Goal: Complete application form

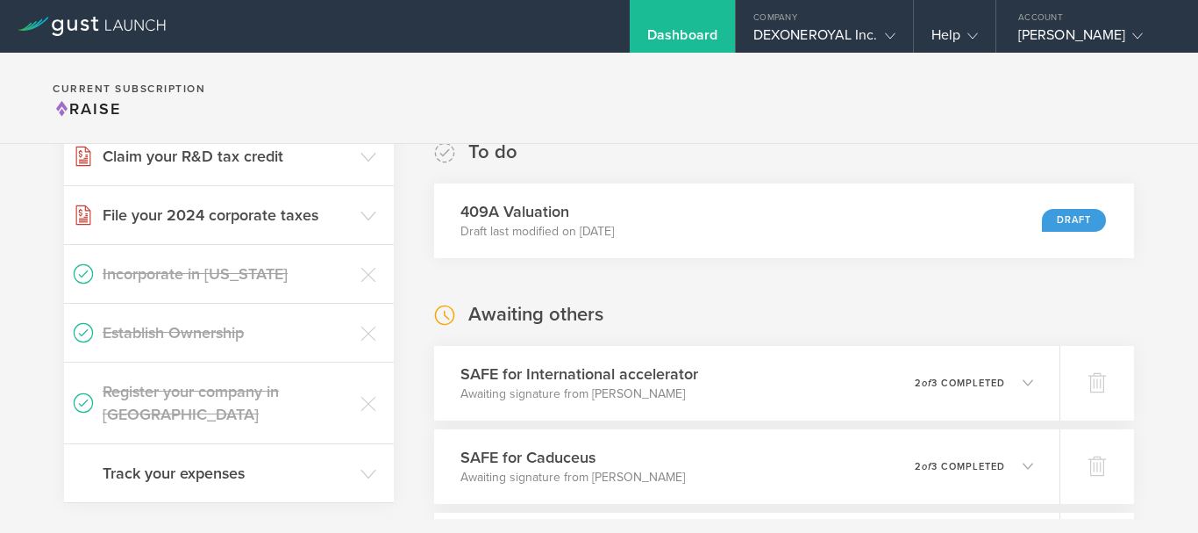
scroll to position [549, 0]
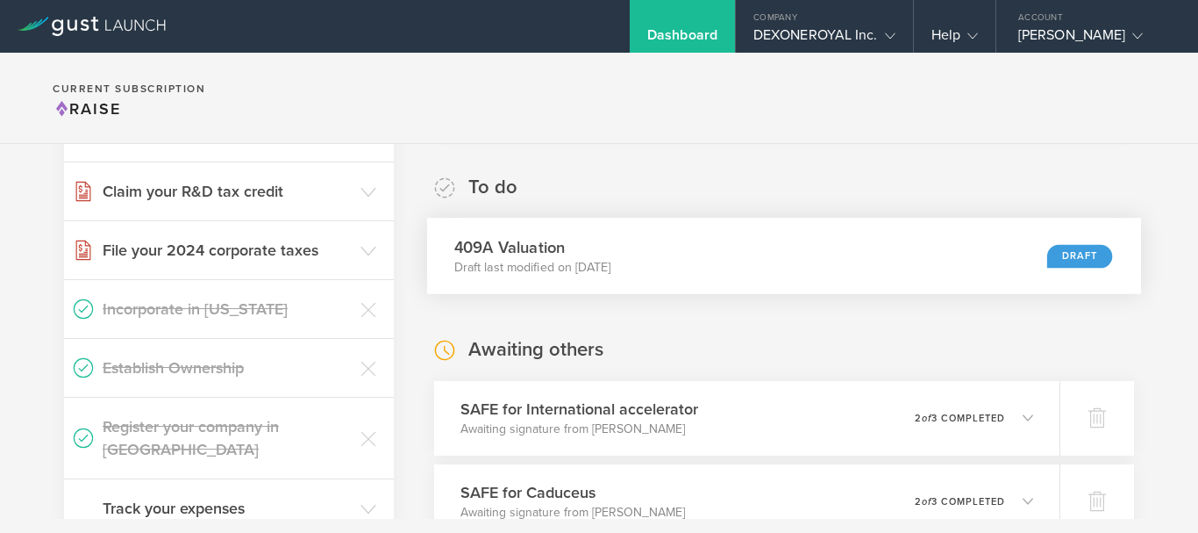
click at [1068, 245] on div "Draft" at bounding box center [1079, 256] width 65 height 24
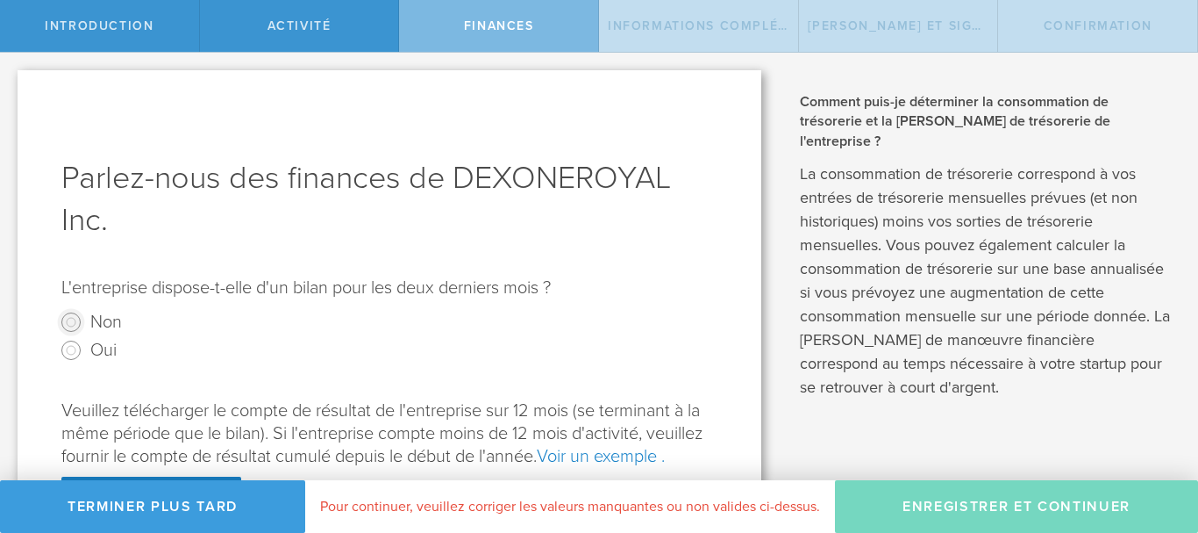
click at [68, 323] on input "Non" at bounding box center [71, 322] width 28 height 28
radio input "true"
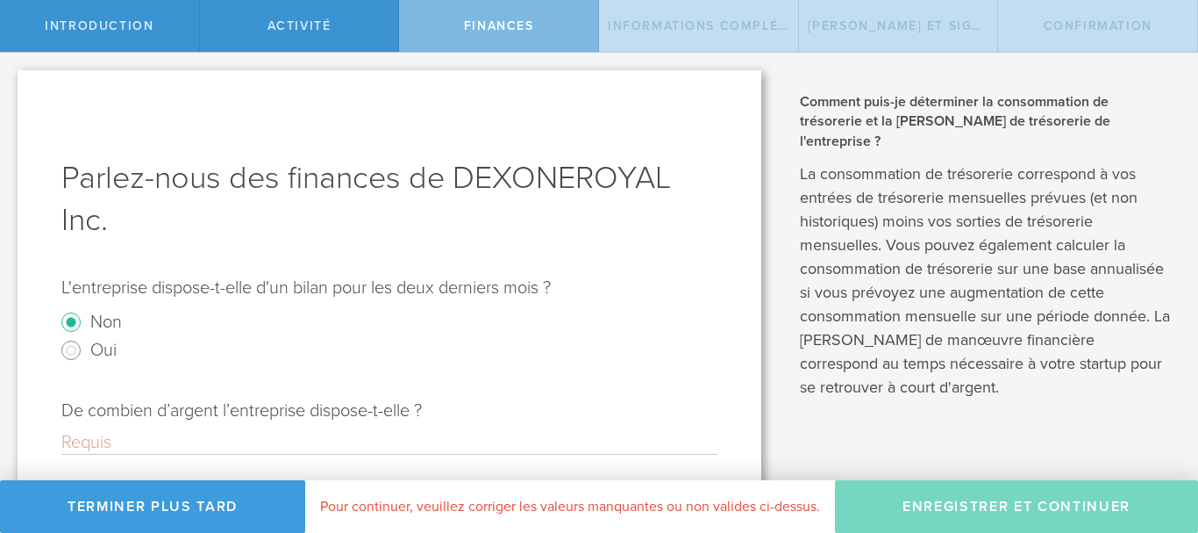
click at [260, 439] on input "De combien d’argent l’entreprise dispose-t-elle ?" at bounding box center [389, 442] width 656 height 23
type input "("
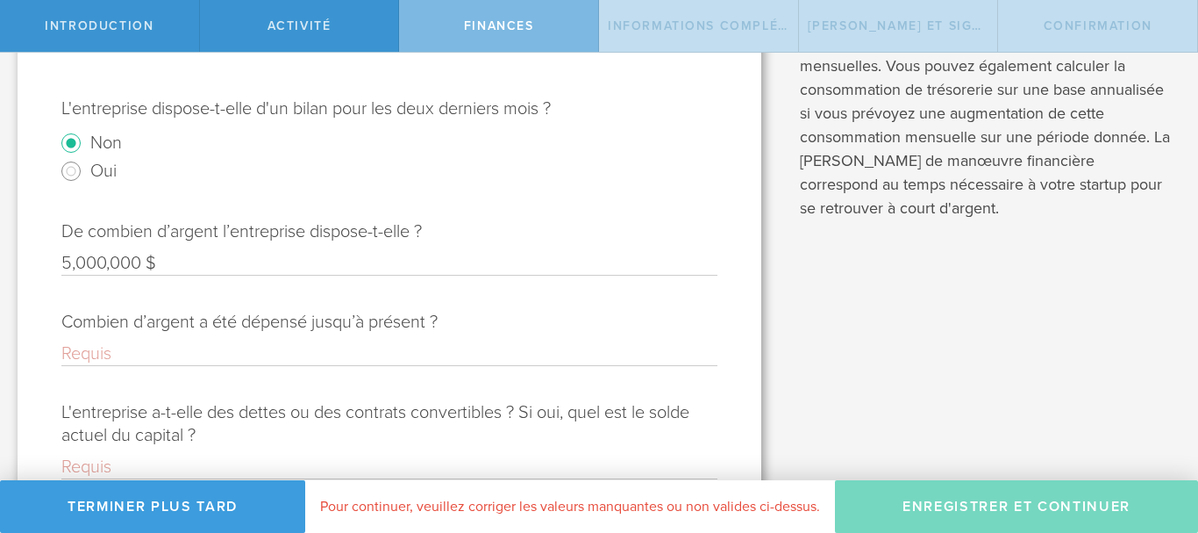
scroll to position [163, 0]
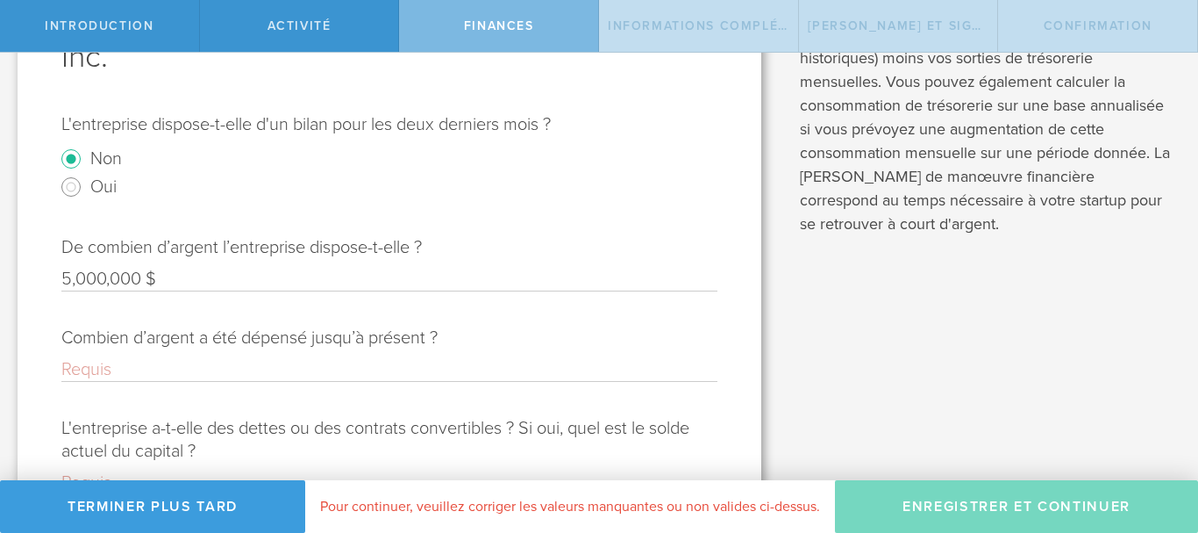
click at [179, 275] on input "5,000,000 $" at bounding box center [389, 279] width 656 height 23
type input "5"
click at [71, 184] on input "Oui" at bounding box center [71, 187] width 28 height 28
radio input "true"
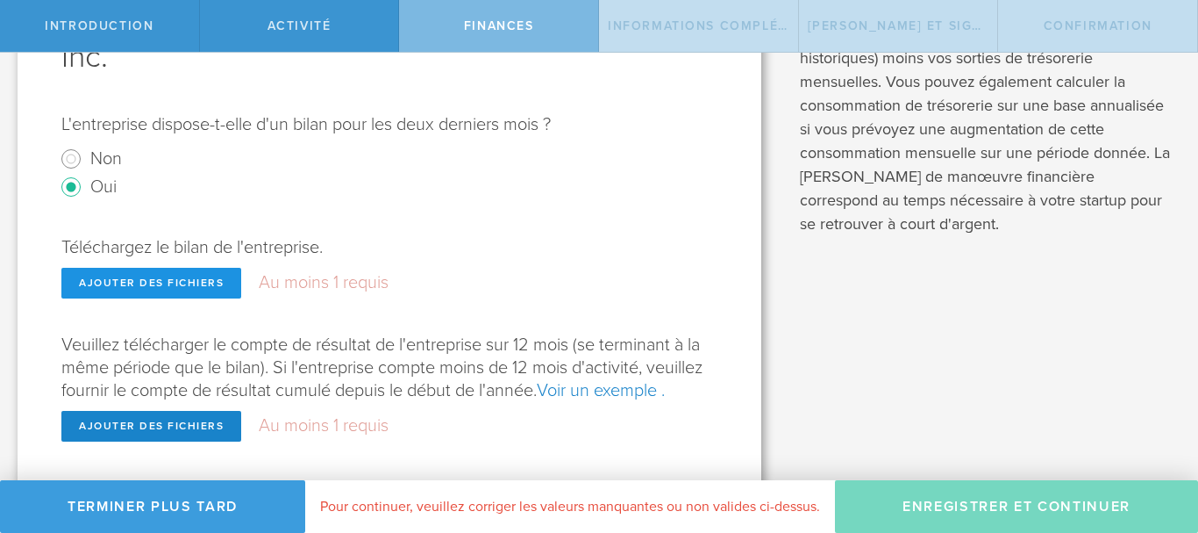
click at [169, 275] on div "Ajouter des fichiers" at bounding box center [151, 283] width 180 height 31
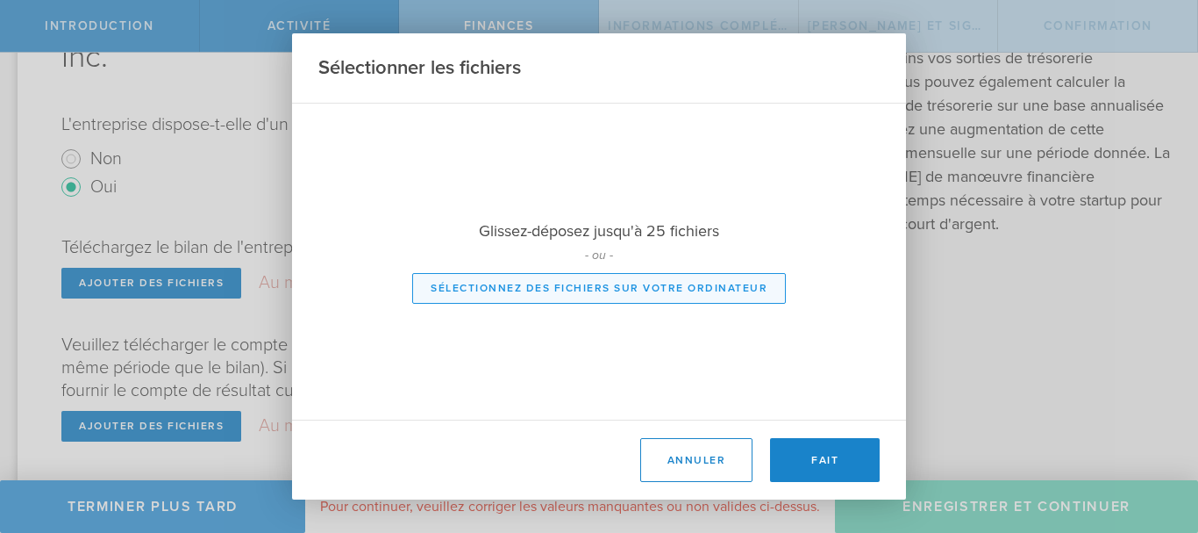
click at [647, 292] on font "Sélectionnez des fichiers sur votre ordinateur" at bounding box center [599, 288] width 337 height 12
click at [649, 289] on div at bounding box center [599, 262] width 614 height 316
type input "C:\fakepath\DEXONEROYAL GROUP LLC-one-pager (2).pdf"
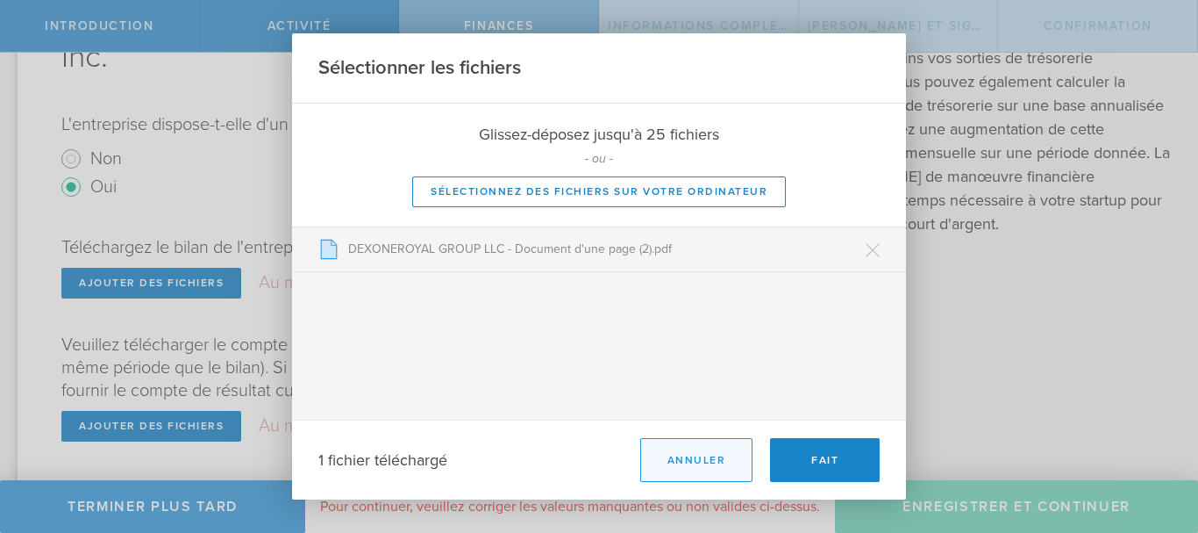
click at [695, 461] on font "Annuler" at bounding box center [697, 460] width 59 height 12
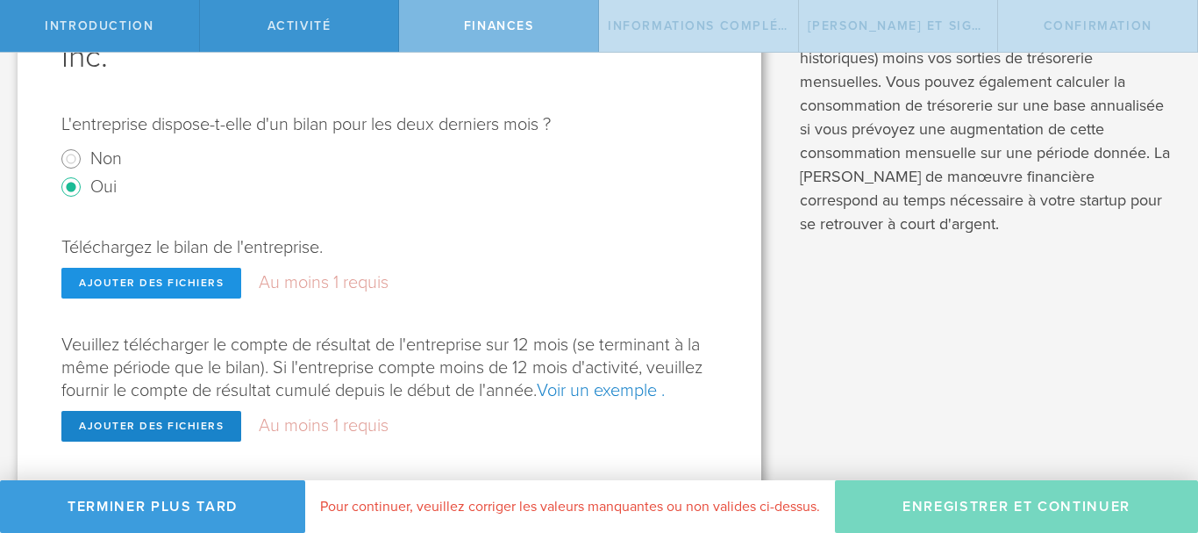
click at [180, 277] on font "Ajouter des fichiers" at bounding box center [151, 282] width 145 height 12
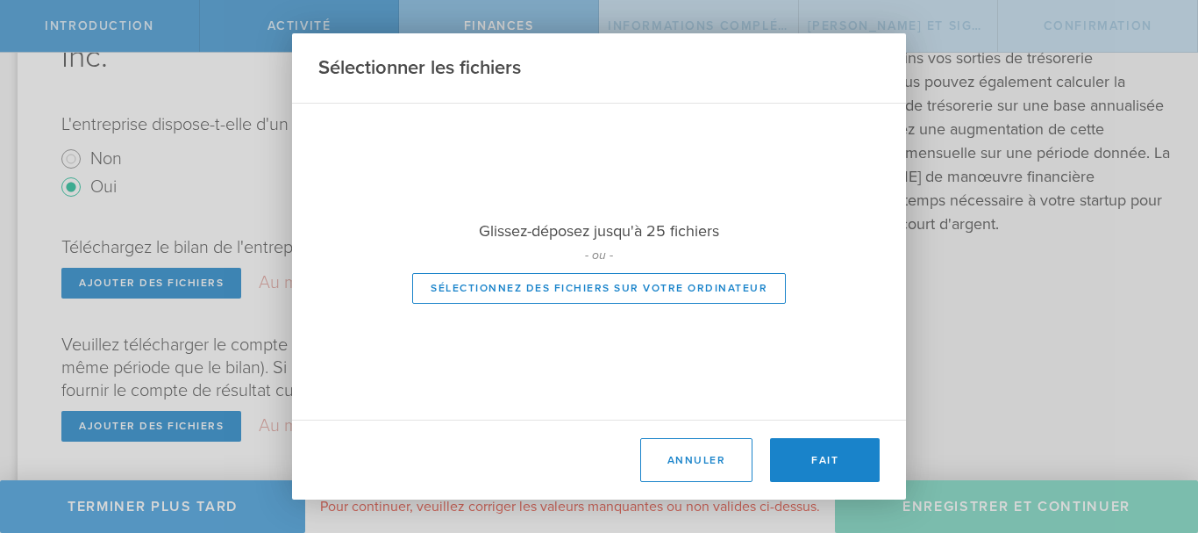
click at [639, 286] on div at bounding box center [599, 262] width 614 height 316
type input "C:\fakepath\DEXONEROYAL GROUP LLC-one-pager.pdf"
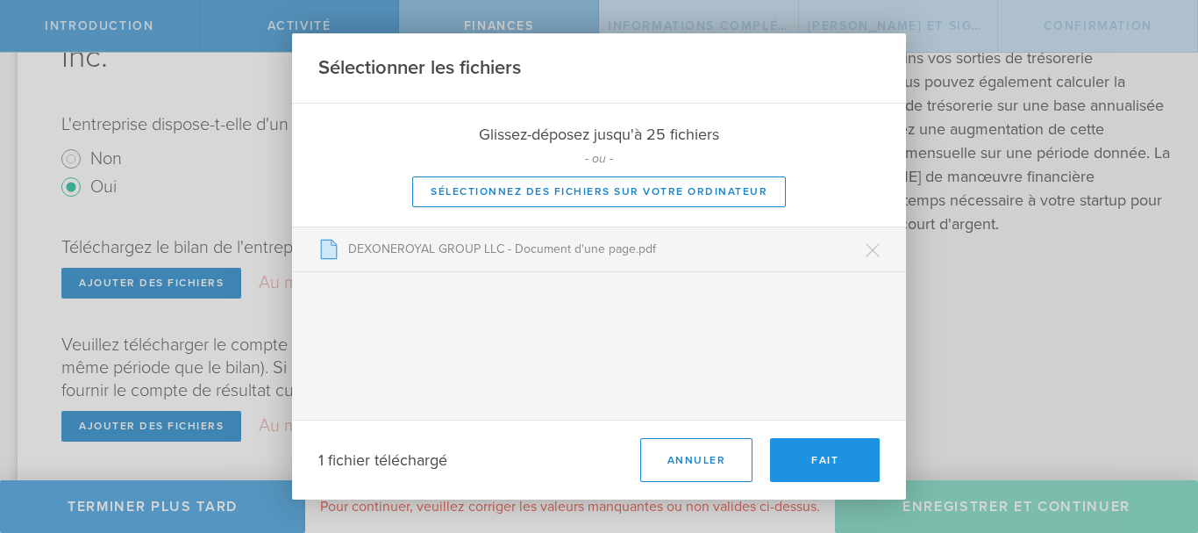
click at [815, 454] on font "Fait" at bounding box center [824, 460] width 27 height 12
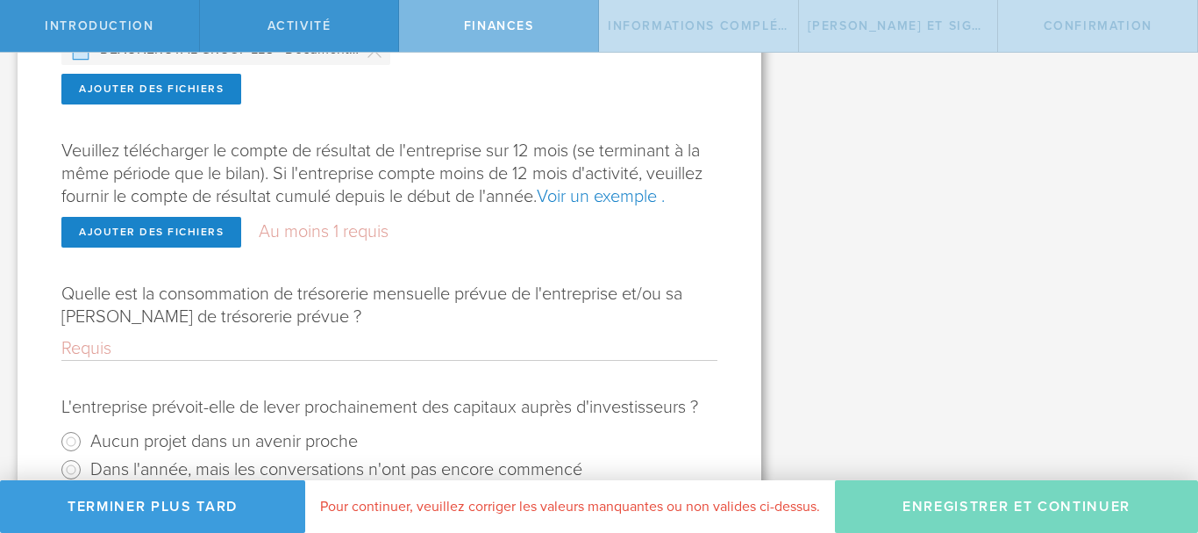
scroll to position [361, 0]
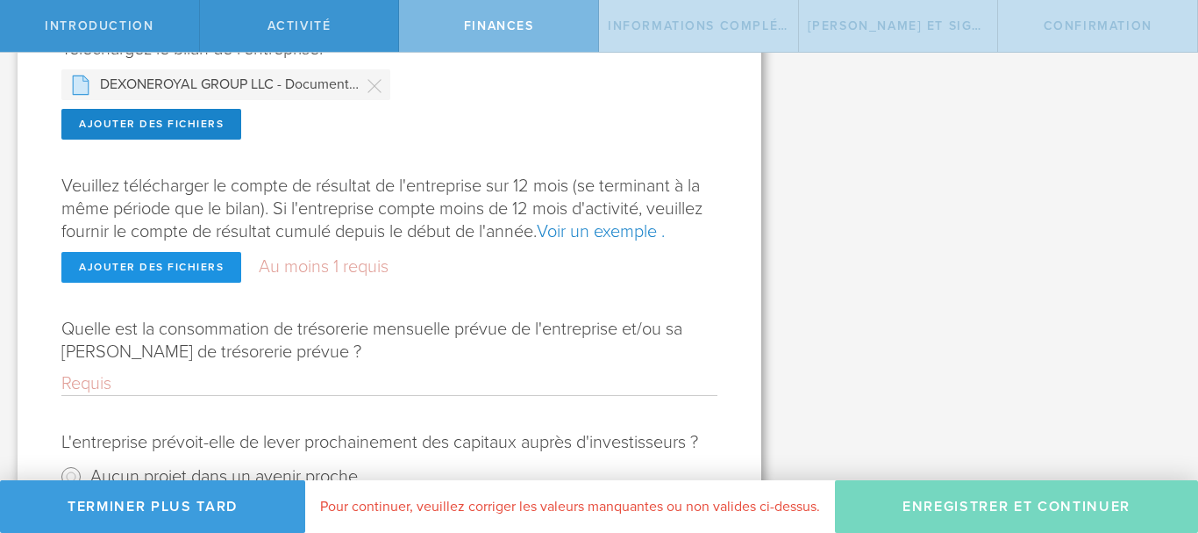
click at [177, 273] on font "Ajouter des fichiers" at bounding box center [151, 267] width 145 height 12
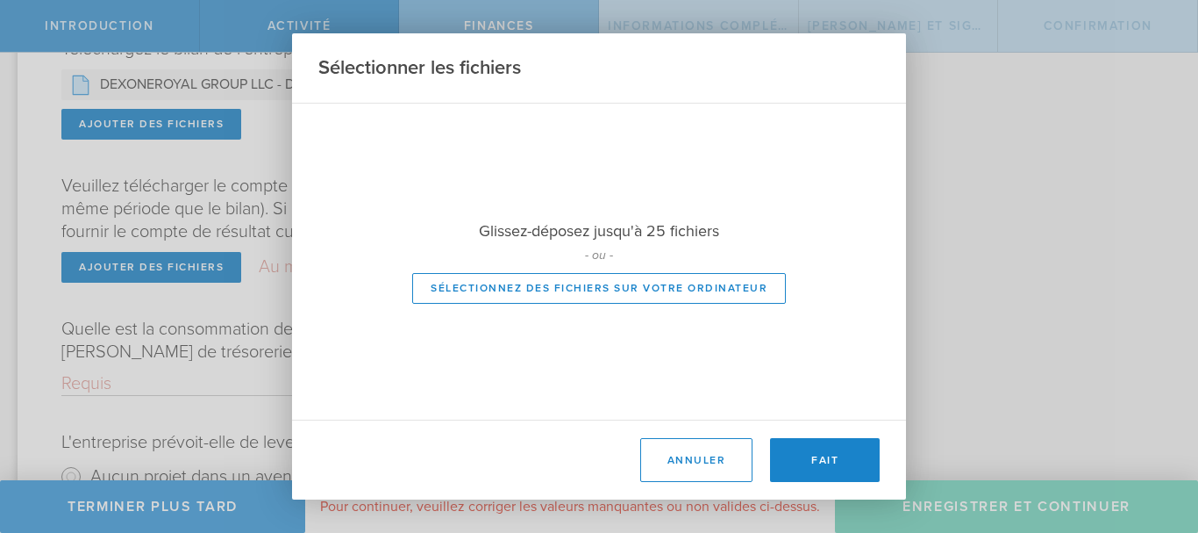
click at [619, 281] on div at bounding box center [599, 262] width 614 height 316
type input "C:\fakepath\Projection_Financiere_Dexoneroyal[1].pdf"
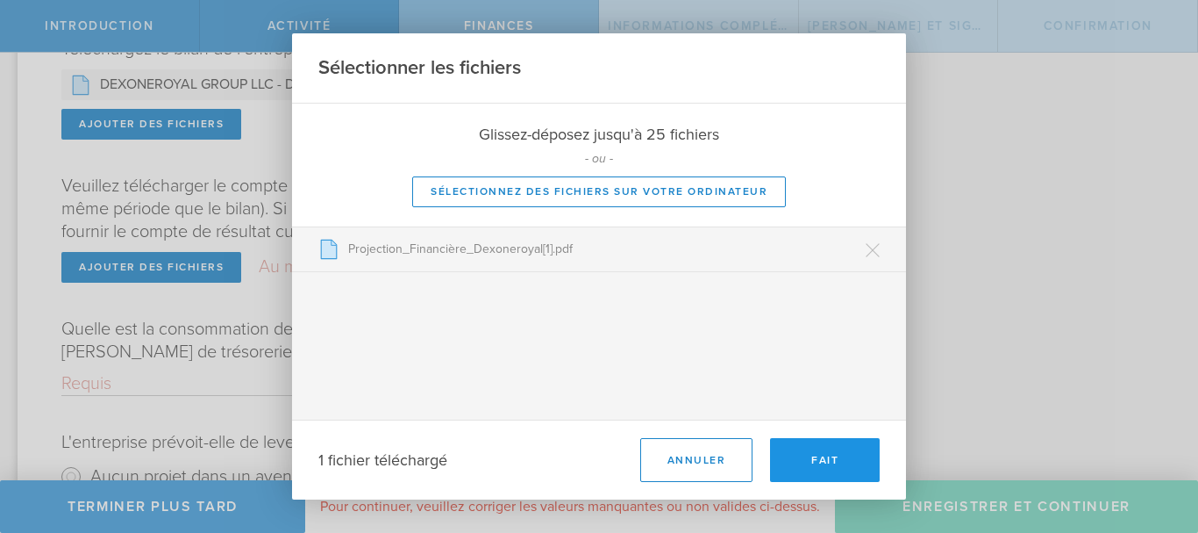
click at [797, 455] on button "Fait" at bounding box center [825, 460] width 110 height 44
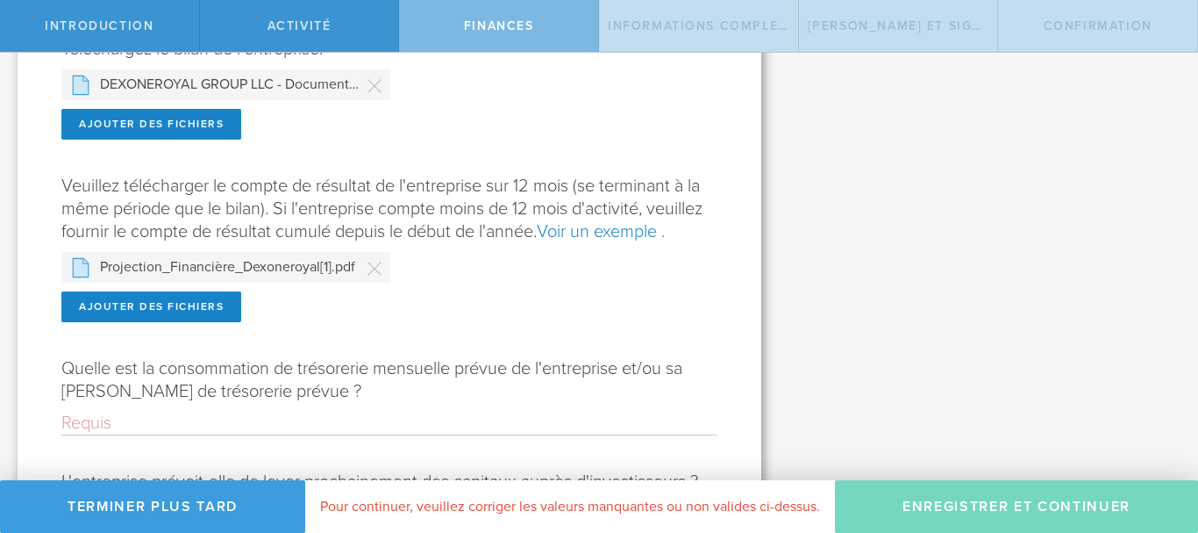
click at [101, 434] on input "Quelle est la consommation de trésorerie mensuelle prévue de l'entreprise et/ou…" at bounding box center [389, 422] width 656 height 23
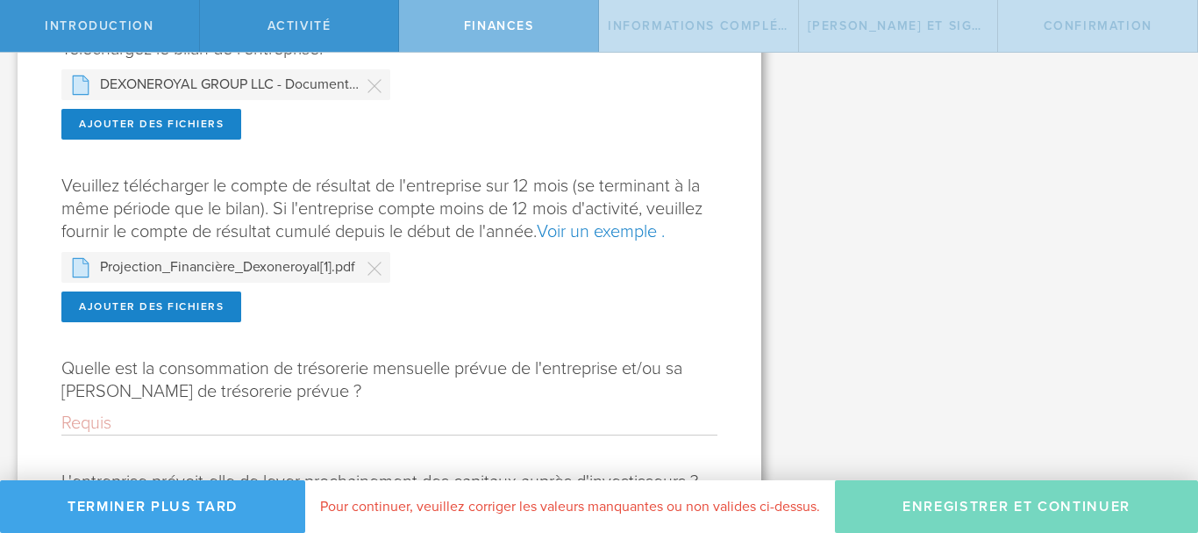
type input "("
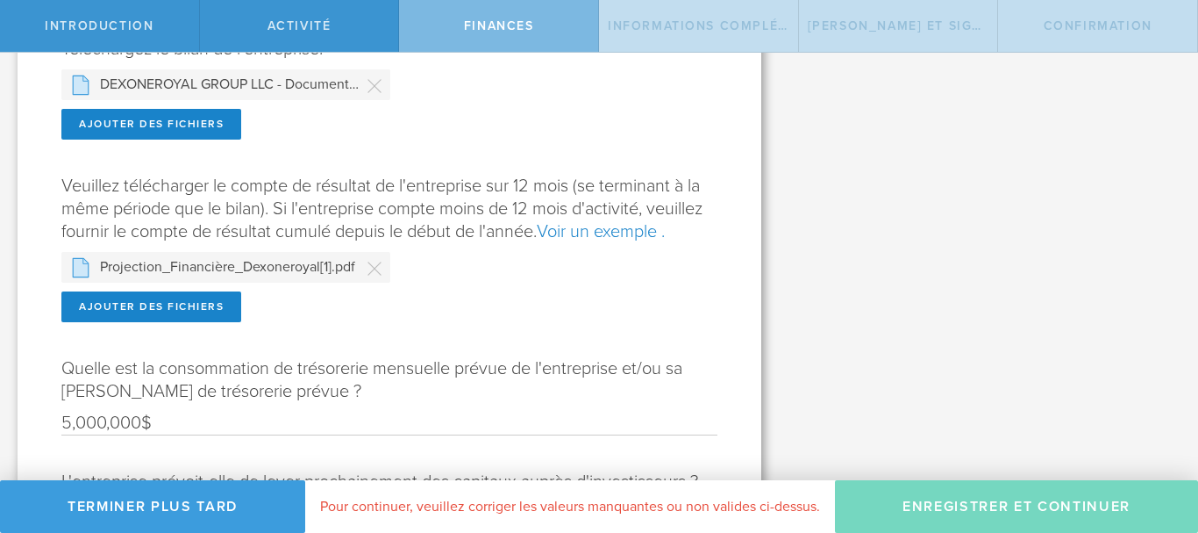
type input "5,000,000$"
click at [178, 434] on input "5,000,000$" at bounding box center [389, 422] width 656 height 23
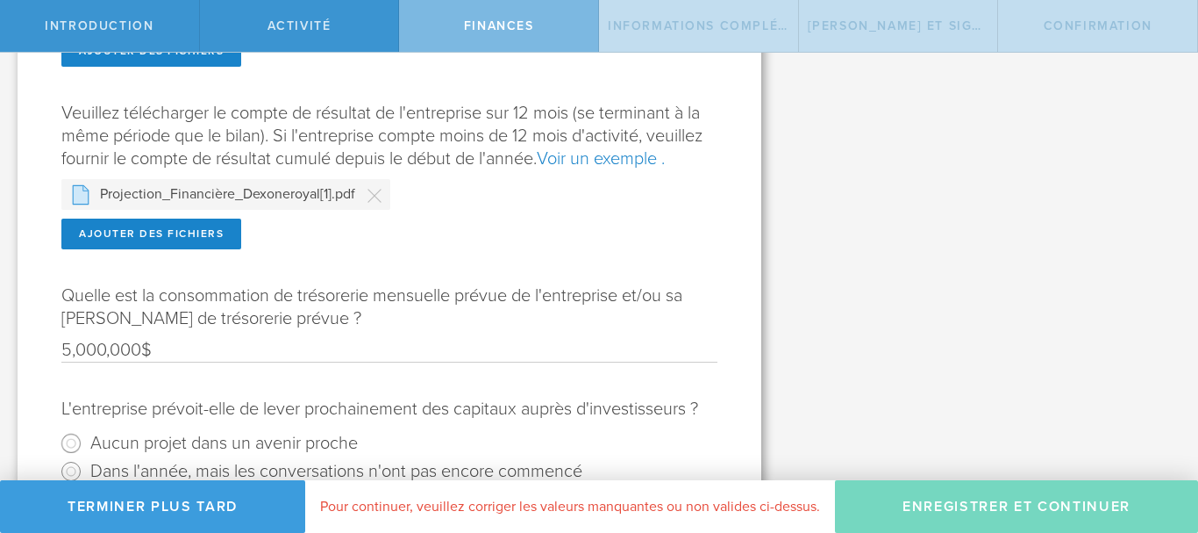
drag, startPoint x: 720, startPoint y: 425, endPoint x: 711, endPoint y: 425, distance: 9.7
click at [719, 425] on div "Parlez-nous des finances de DEXONEROYAL Inc. L'entreprise dispose-t-elle d'un b…" at bounding box center [390, 135] width 744 height 999
click at [412, 457] on radio "Aucun projet dans un avenir proche" at bounding box center [389, 443] width 656 height 28
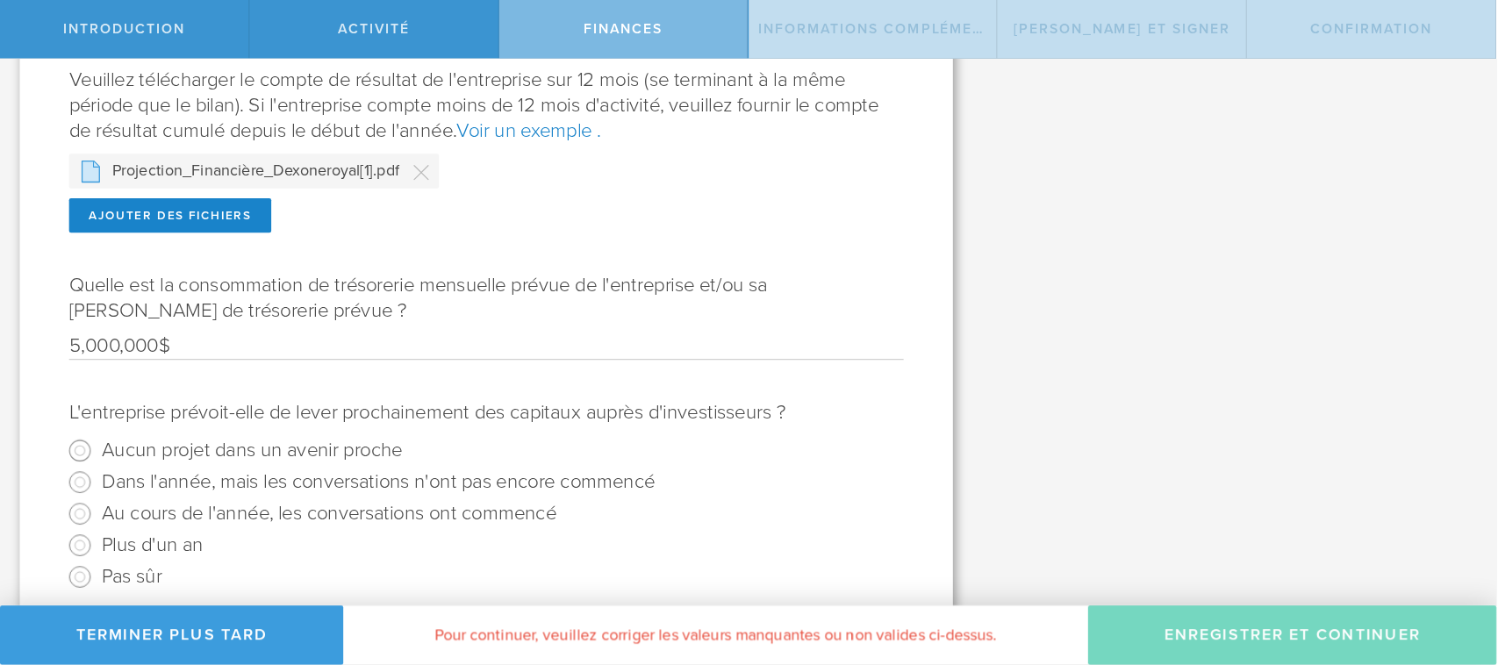
scroll to position [414, 0]
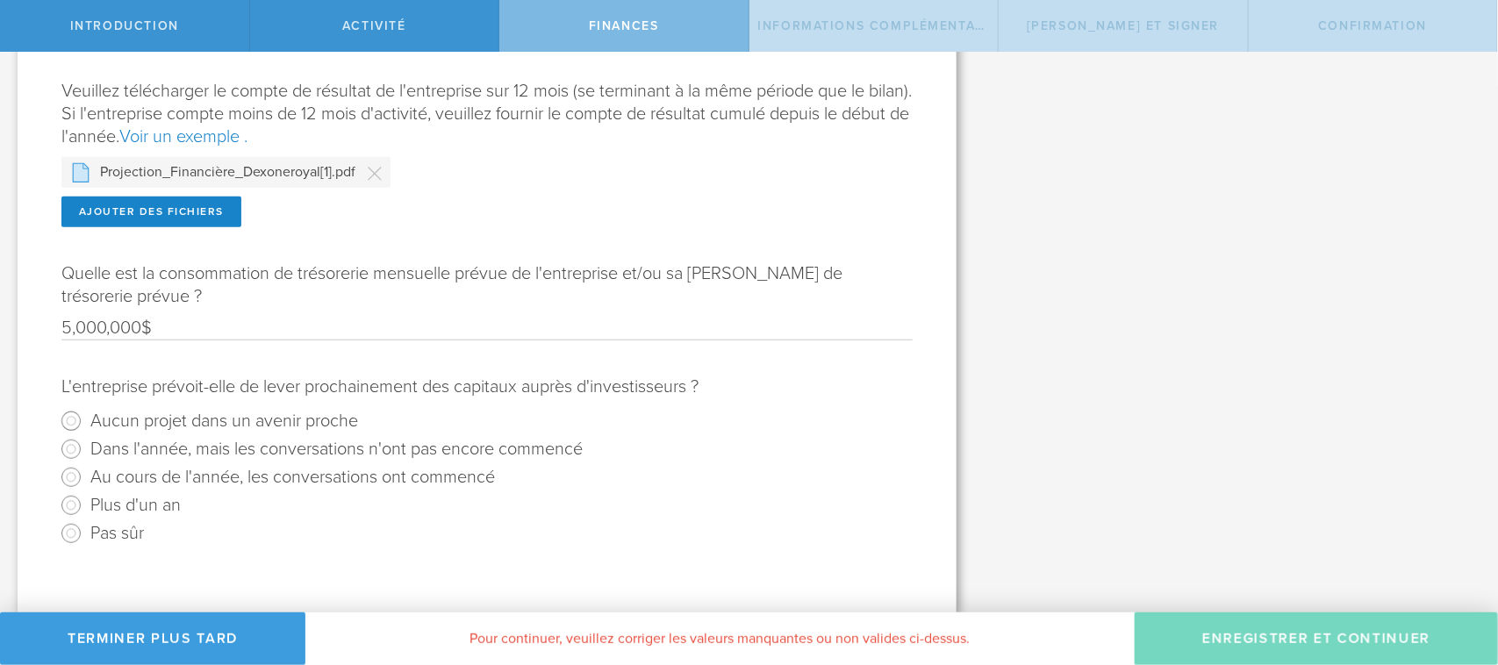
drag, startPoint x: 1179, startPoint y: 4, endPoint x: 1037, endPoint y: 384, distance: 405.6
click at [1037, 384] on div "What is a 409A valuation and why is it important? A 409A valuation is a formal …" at bounding box center [1236, 126] width 524 height 975
click at [66, 441] on input "Dans l'année, mais les conversations n'ont pas encore commencé" at bounding box center [71, 449] width 28 height 28
radio input "true"
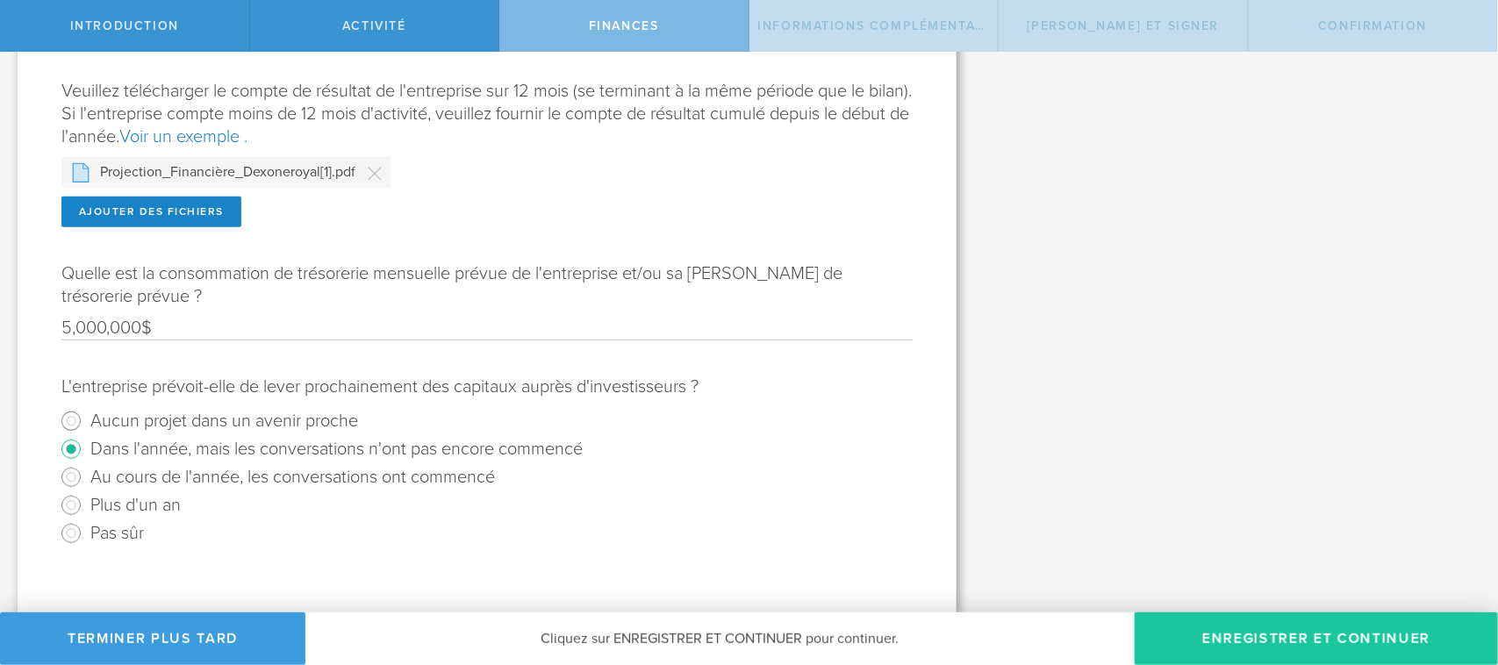
click at [1197, 532] on button "Enregistrer et continuer" at bounding box center [1315, 638] width 363 height 53
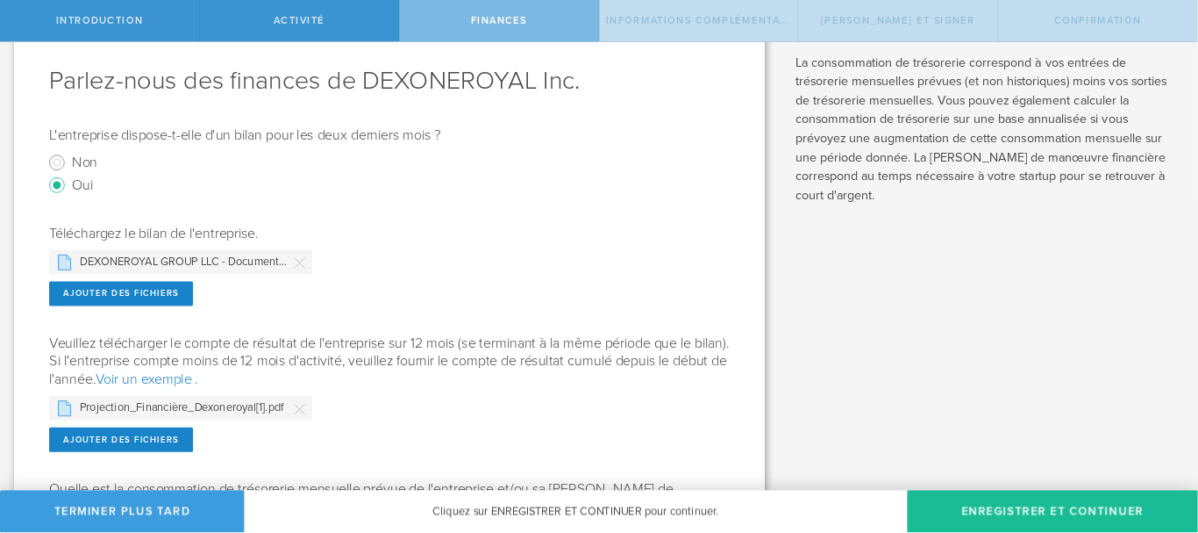
scroll to position [0, 0]
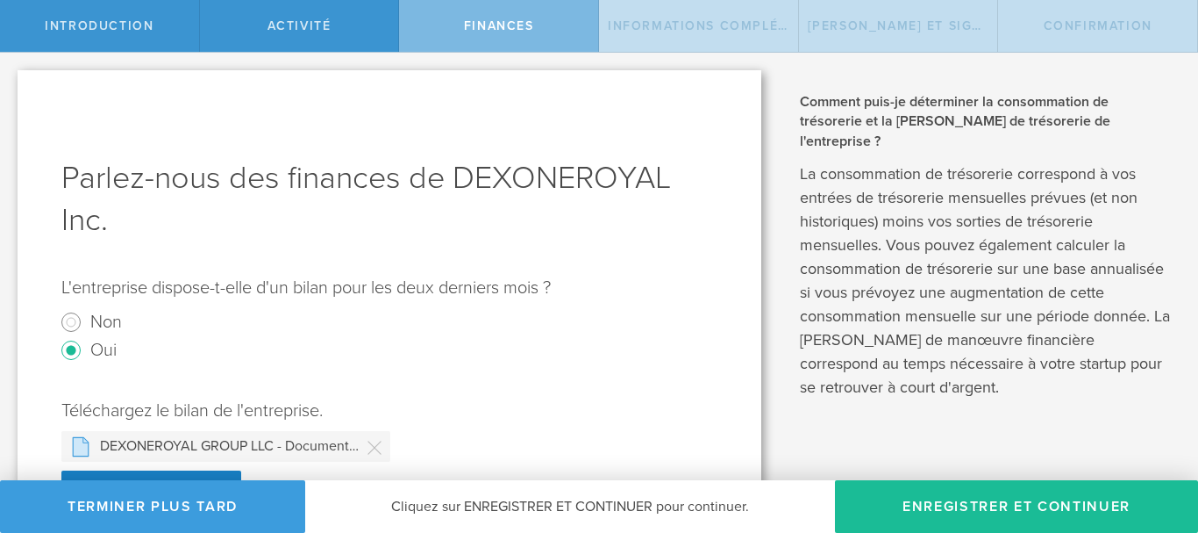
drag, startPoint x: 1476, startPoint y: 0, endPoint x: 763, endPoint y: 335, distance: 788.0
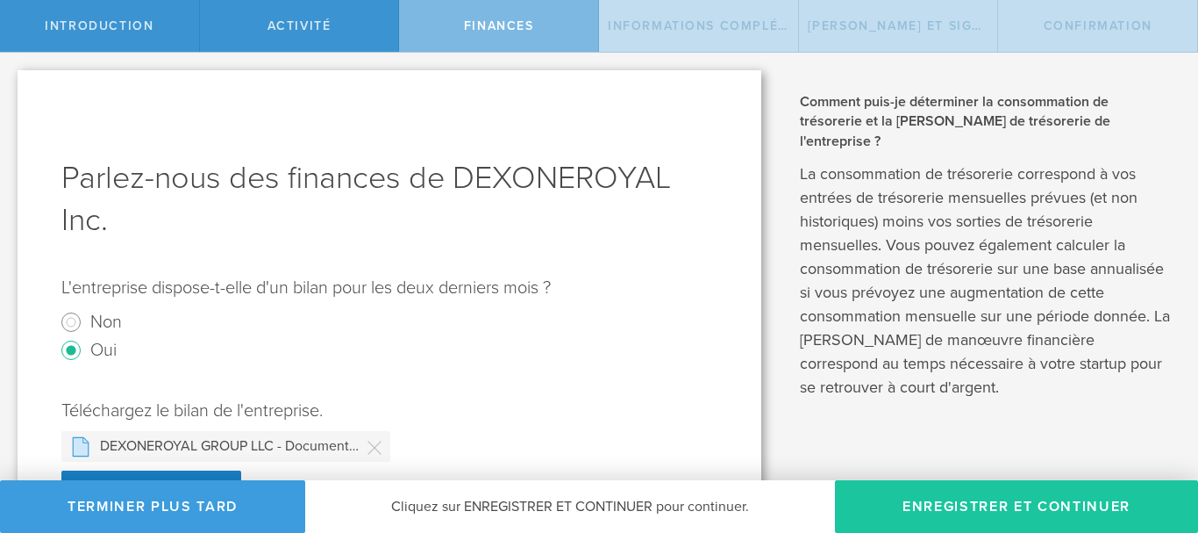
click at [1003, 513] on button "Enregistrer et continuer" at bounding box center [1016, 506] width 363 height 53
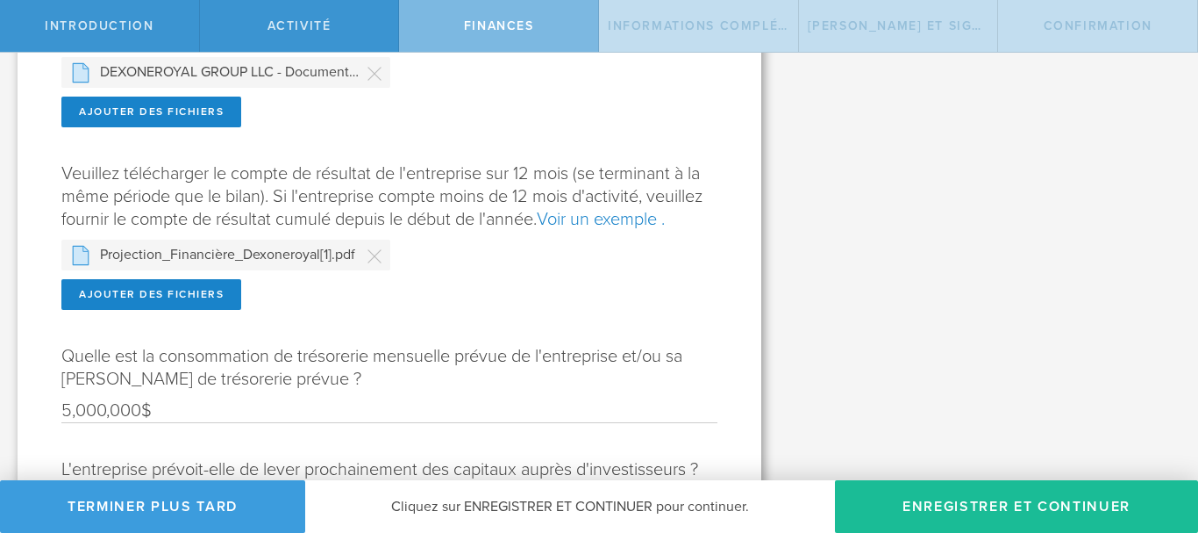
scroll to position [498, 0]
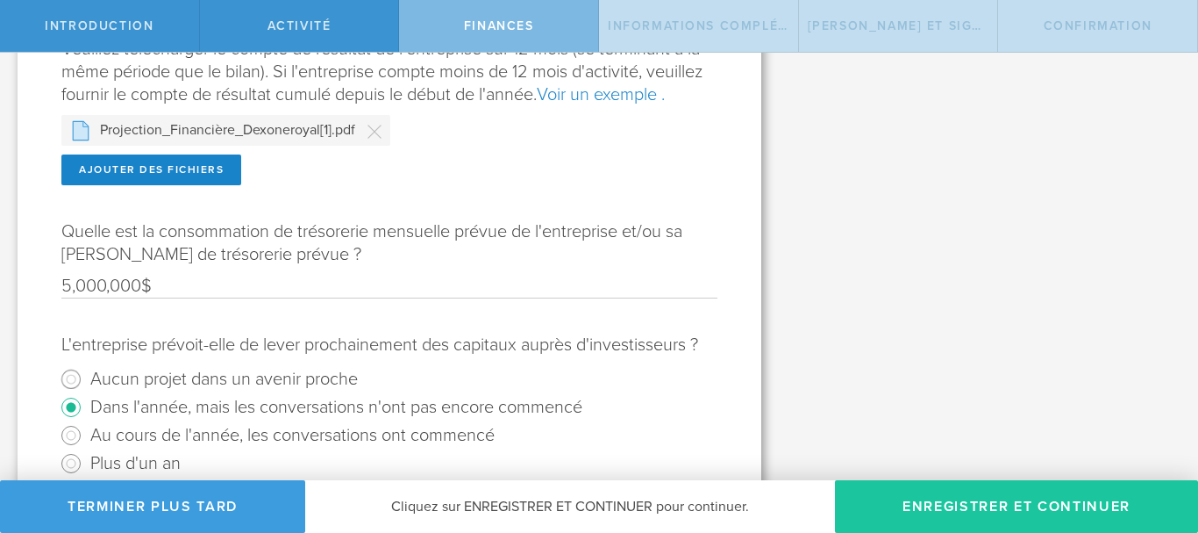
click at [958, 505] on button "Enregistrer et continuer" at bounding box center [1016, 506] width 363 height 53
click at [957, 505] on button "Enregistrer et continuer" at bounding box center [1016, 506] width 363 height 53
click at [957, 504] on button "Enregistrer et continuer" at bounding box center [1016, 506] width 363 height 53
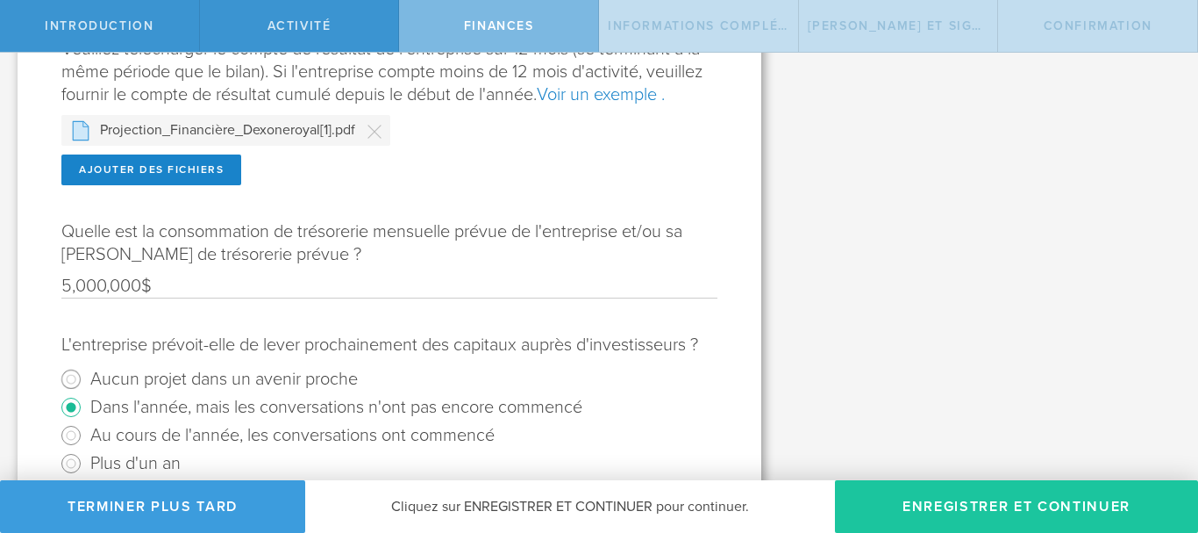
click at [956, 504] on button "Enregistrer et continuer" at bounding box center [1016, 506] width 363 height 53
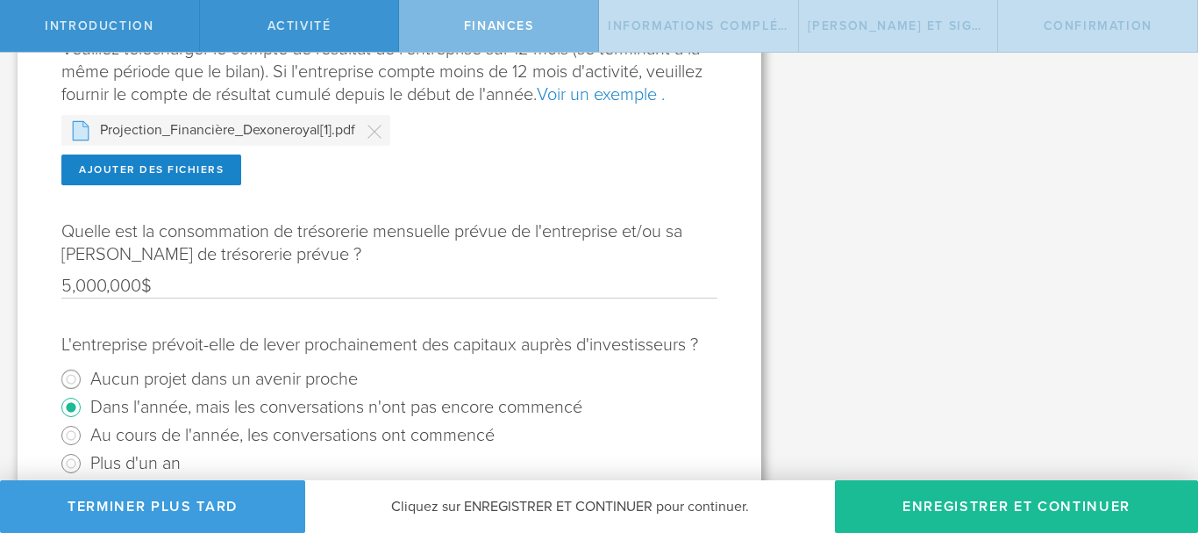
click at [679, 504] on font "Cliquez sur ENREGISTRER ET CONTINUER pour continuer." at bounding box center [570, 506] width 358 height 18
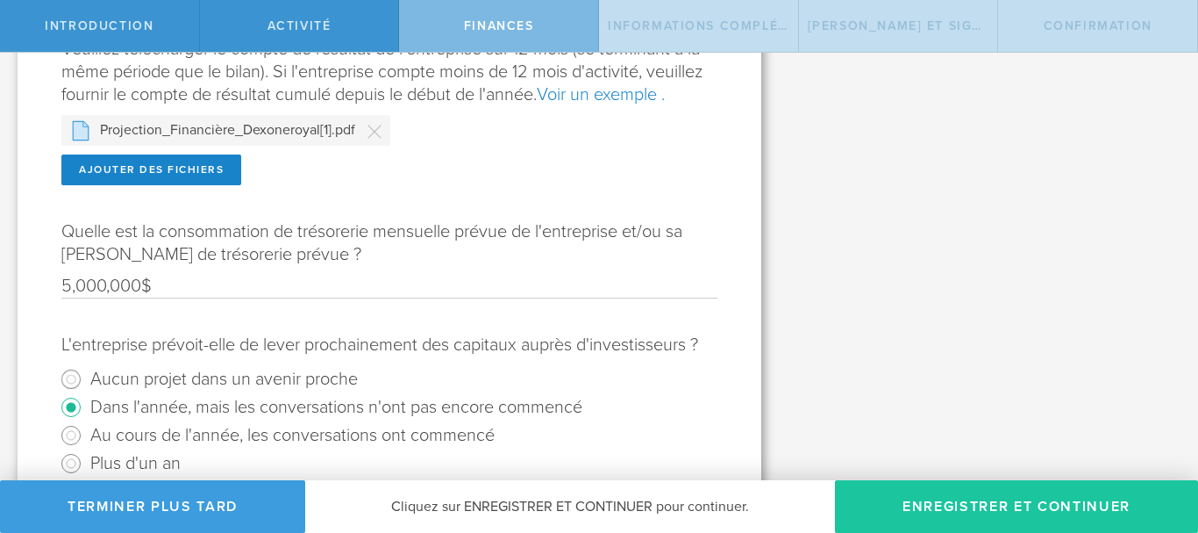
click at [1012, 505] on button "Enregistrer et continuer" at bounding box center [1016, 506] width 363 height 53
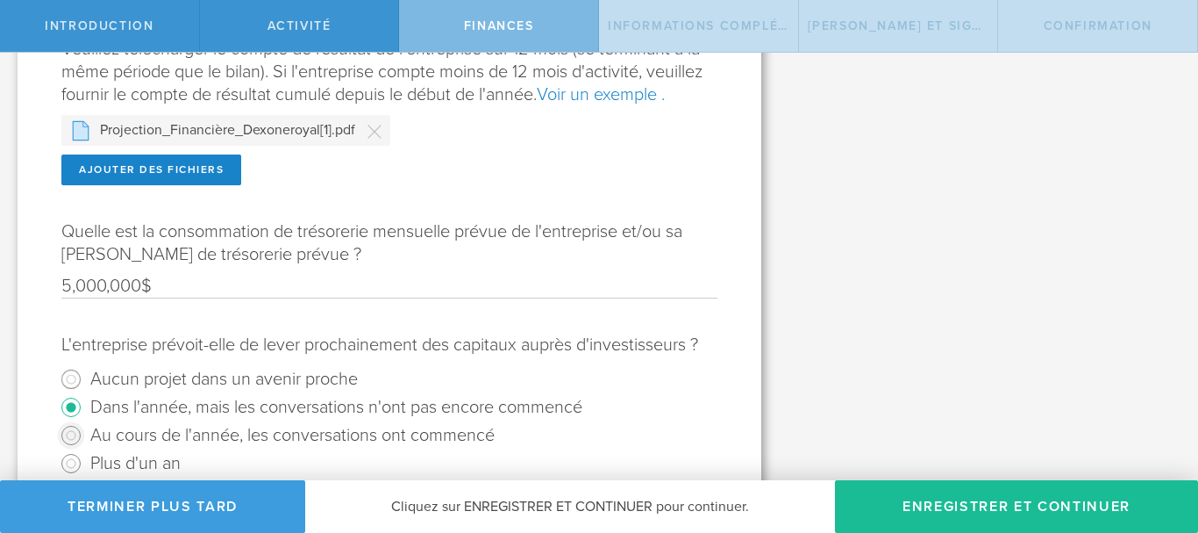
click at [71, 449] on input "Au cours de l'année, les conversations ont commencé" at bounding box center [71, 435] width 28 height 28
radio input "true"
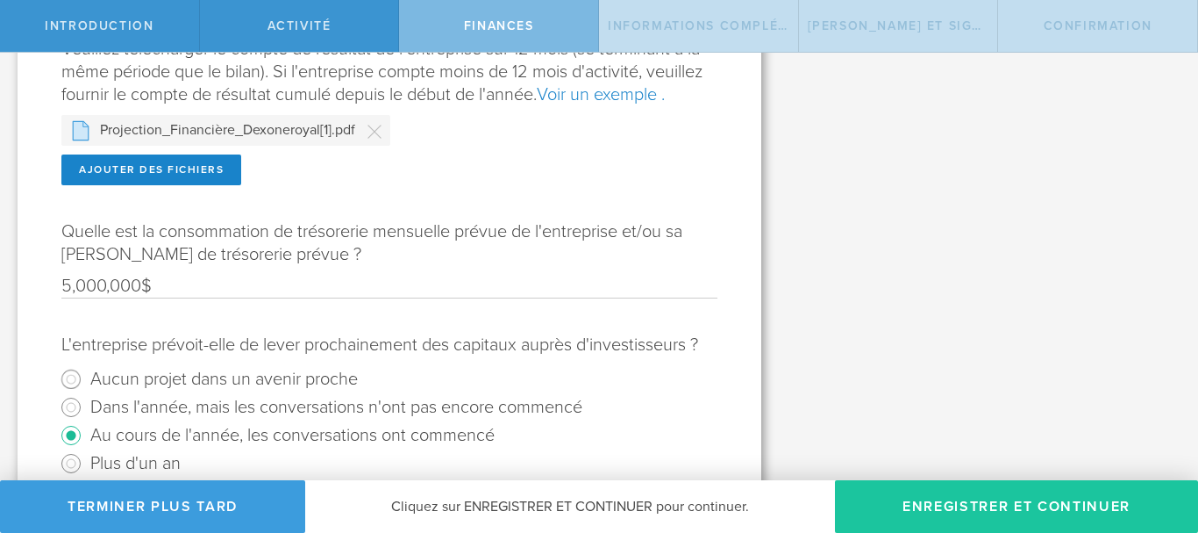
click at [1050, 510] on button "Enregistrer et continuer" at bounding box center [1016, 506] width 363 height 53
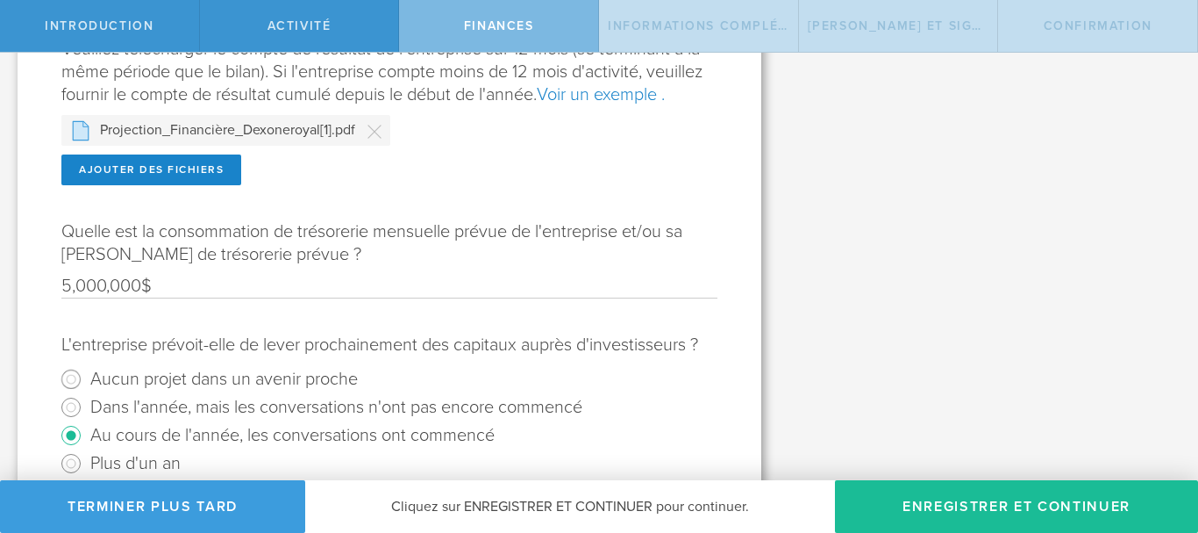
click at [80, 297] on input "5,000,000$" at bounding box center [389, 286] width 656 height 23
type input "500,000$"
click at [616, 287] on div "Quelle est la consommation de trésorerie mensuelle prévue de l'entreprise et/ou…" at bounding box center [389, 259] width 656 height 78
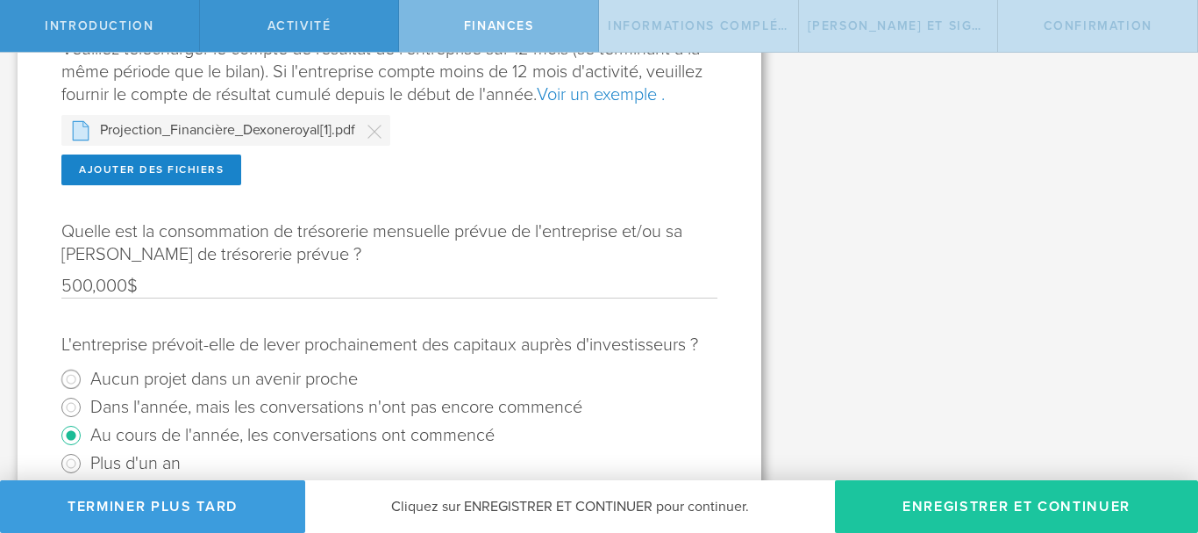
click at [973, 507] on button "Enregistrer et continuer" at bounding box center [1016, 506] width 363 height 53
click at [969, 508] on button "Enregistrer et continuer" at bounding box center [1016, 506] width 363 height 53
click at [947, 503] on button "Enregistrer et continuer" at bounding box center [1016, 506] width 363 height 53
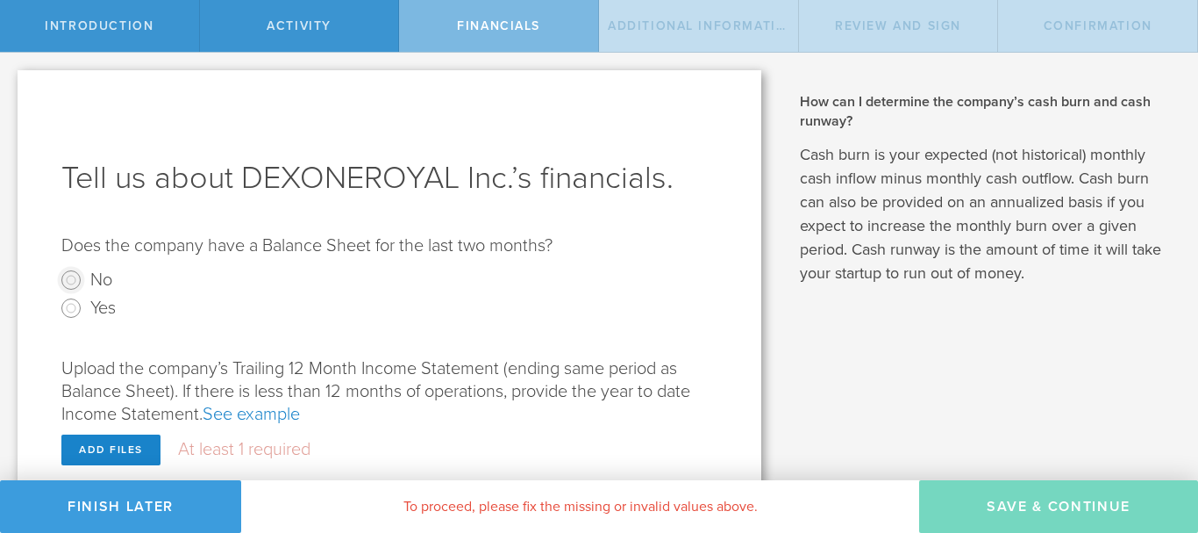
click at [70, 275] on input "No" at bounding box center [71, 280] width 28 height 28
radio input "true"
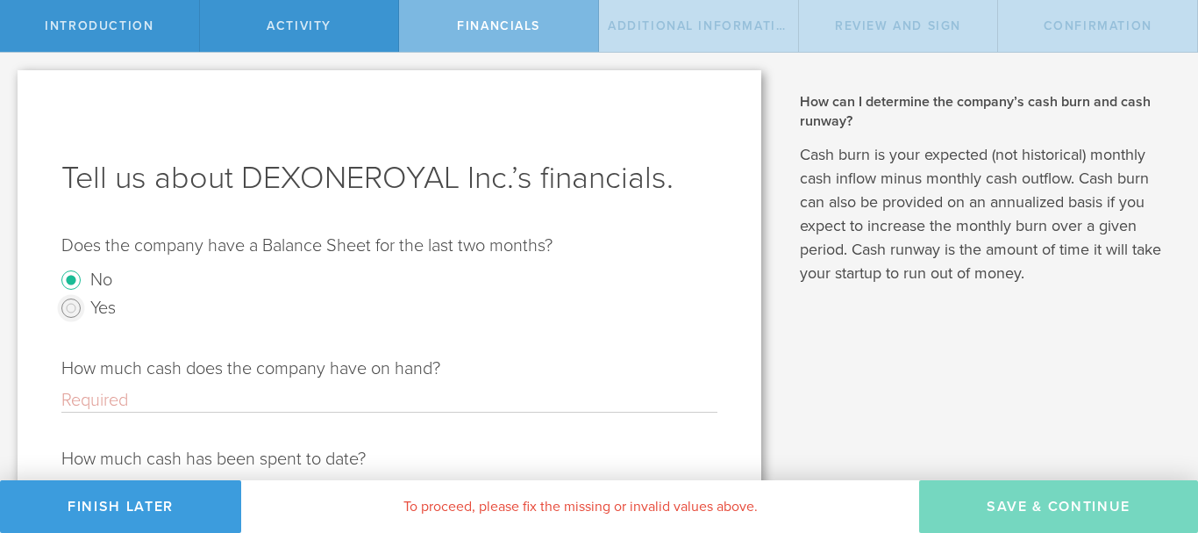
click at [75, 303] on input "Yes" at bounding box center [71, 308] width 28 height 28
radio input "true"
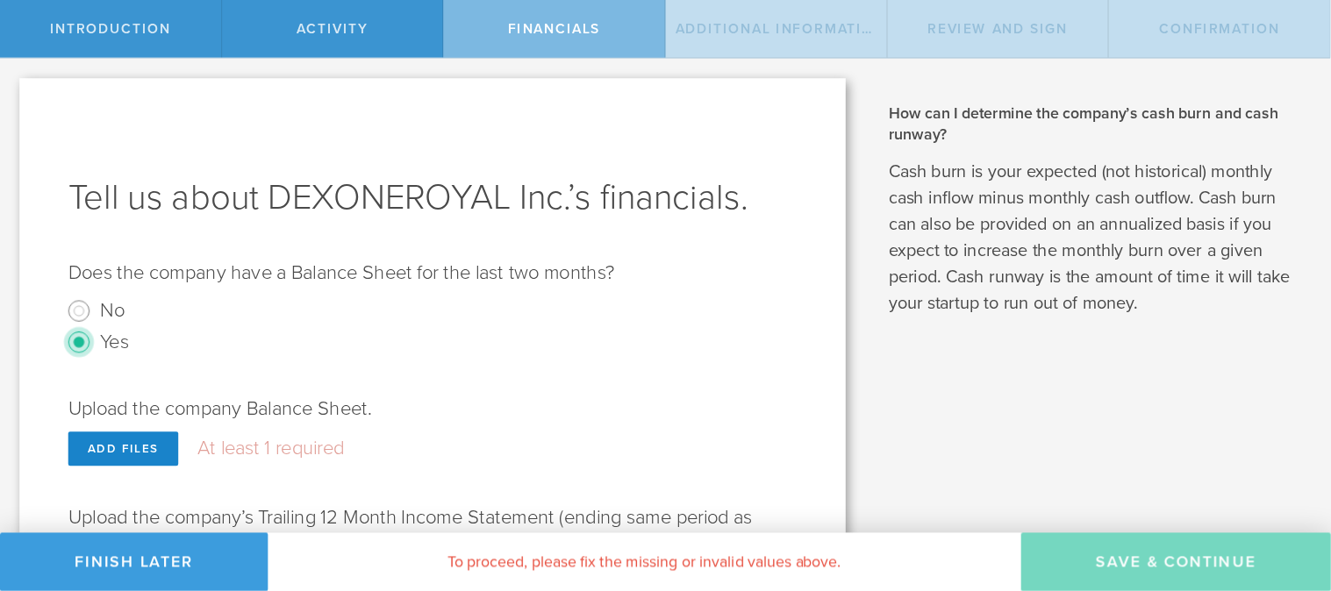
scroll to position [374, 0]
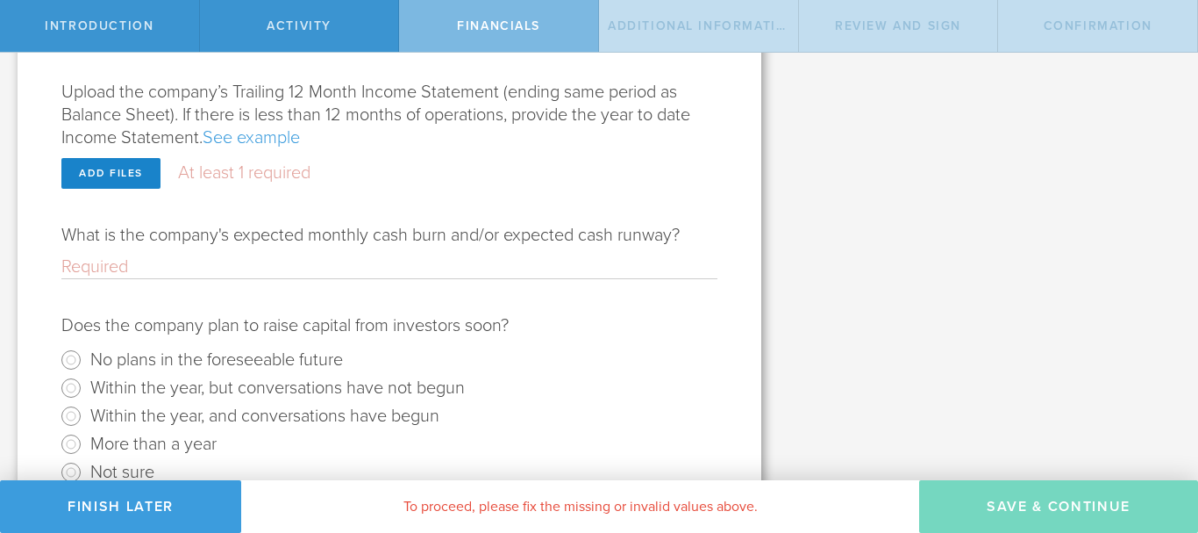
click at [241, 132] on link "See example" at bounding box center [251, 137] width 97 height 21
click at [120, 171] on div "Add files" at bounding box center [110, 173] width 99 height 31
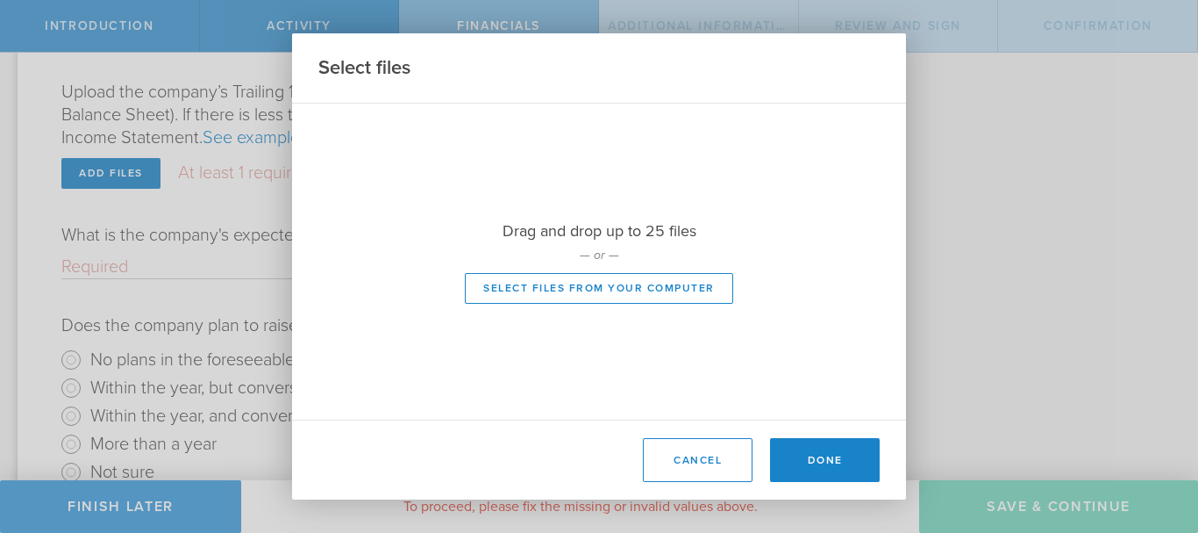
click at [590, 286] on div at bounding box center [599, 262] width 614 height 316
type input "C:\fakepath\Projection_Financiere_Dexoneroyal[1].pdf"
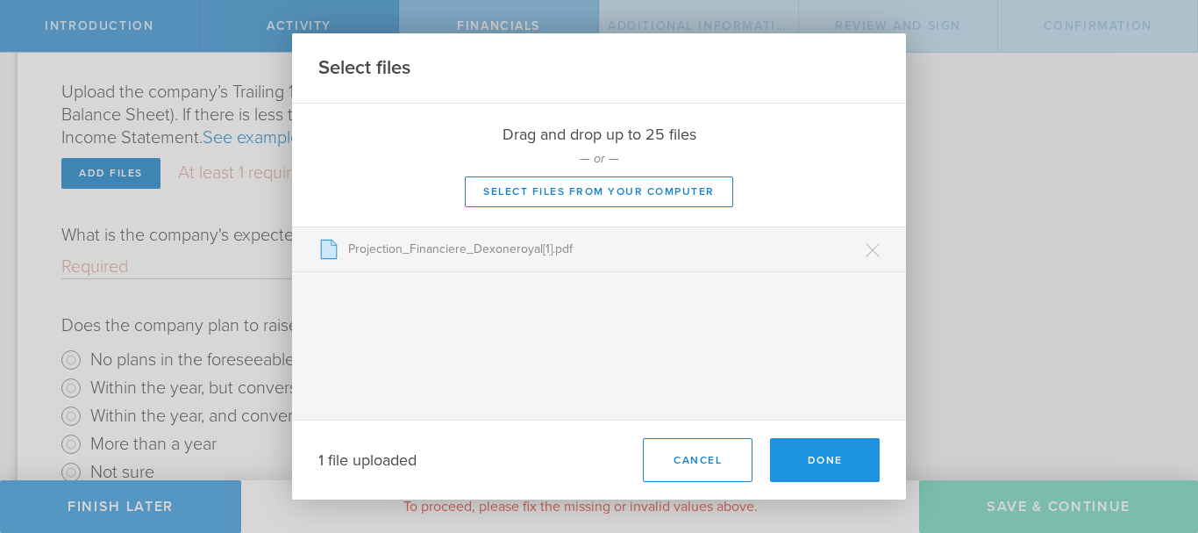
click at [821, 460] on button "Done" at bounding box center [825, 460] width 110 height 44
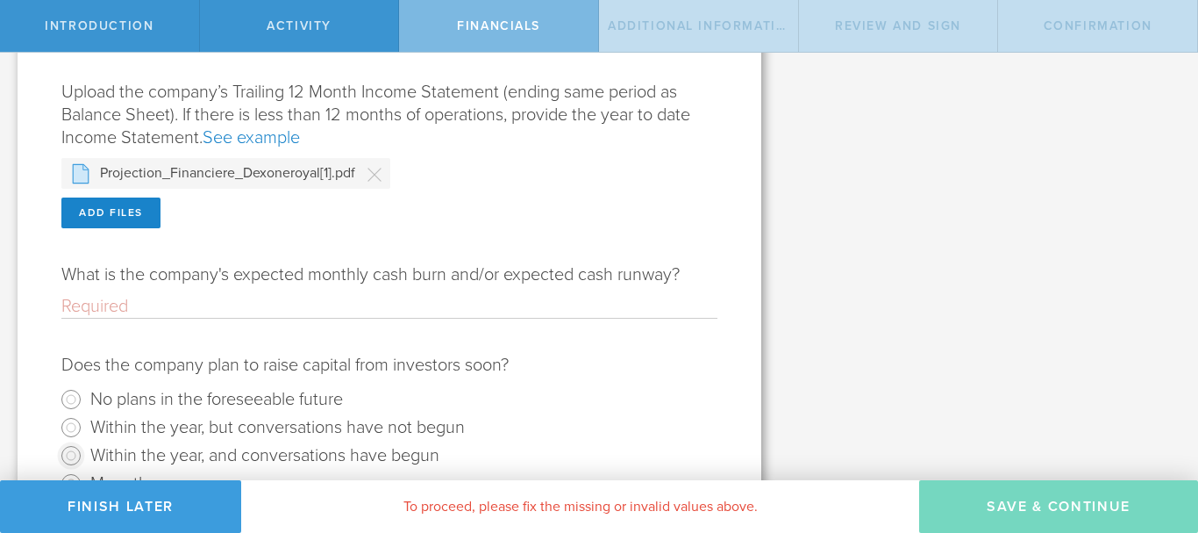
click at [66, 453] on input "Within the year, and conversations have begun" at bounding box center [71, 455] width 28 height 28
radio input "true"
click at [176, 302] on input "What is the company's expected monthly cash burn and/or expected cash runway?" at bounding box center [389, 306] width 656 height 23
type input "("
type input "500,000$"
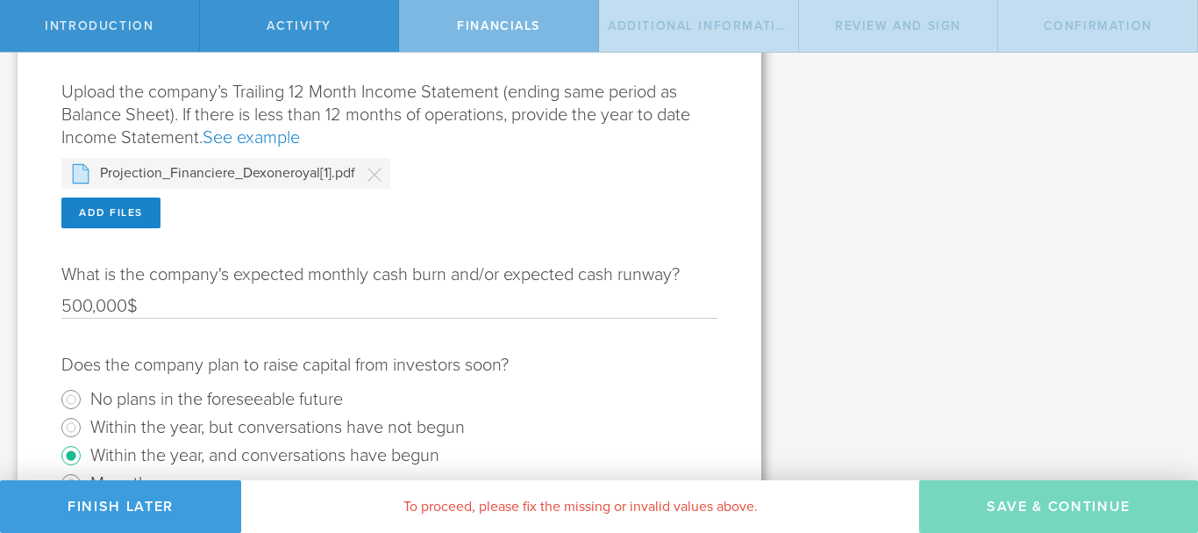
click at [197, 309] on input "500,000$" at bounding box center [389, 306] width 656 height 23
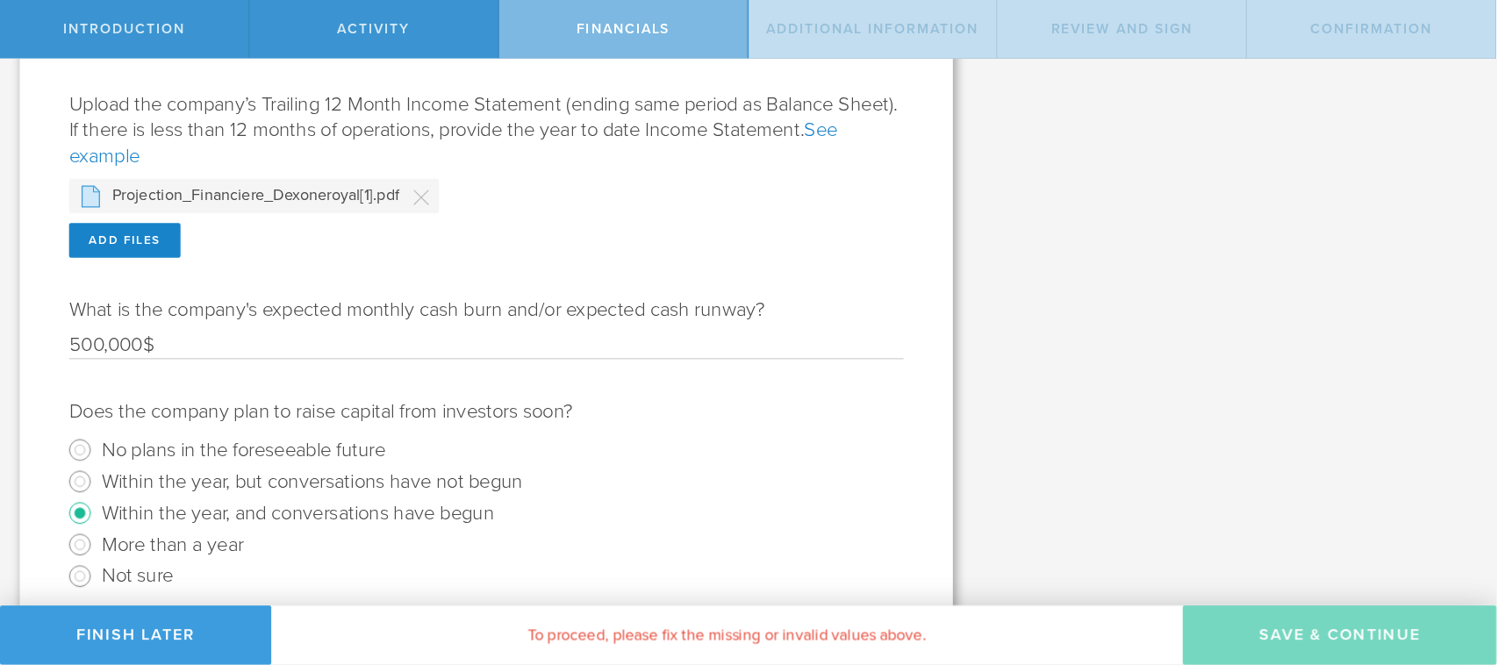
scroll to position [329, 0]
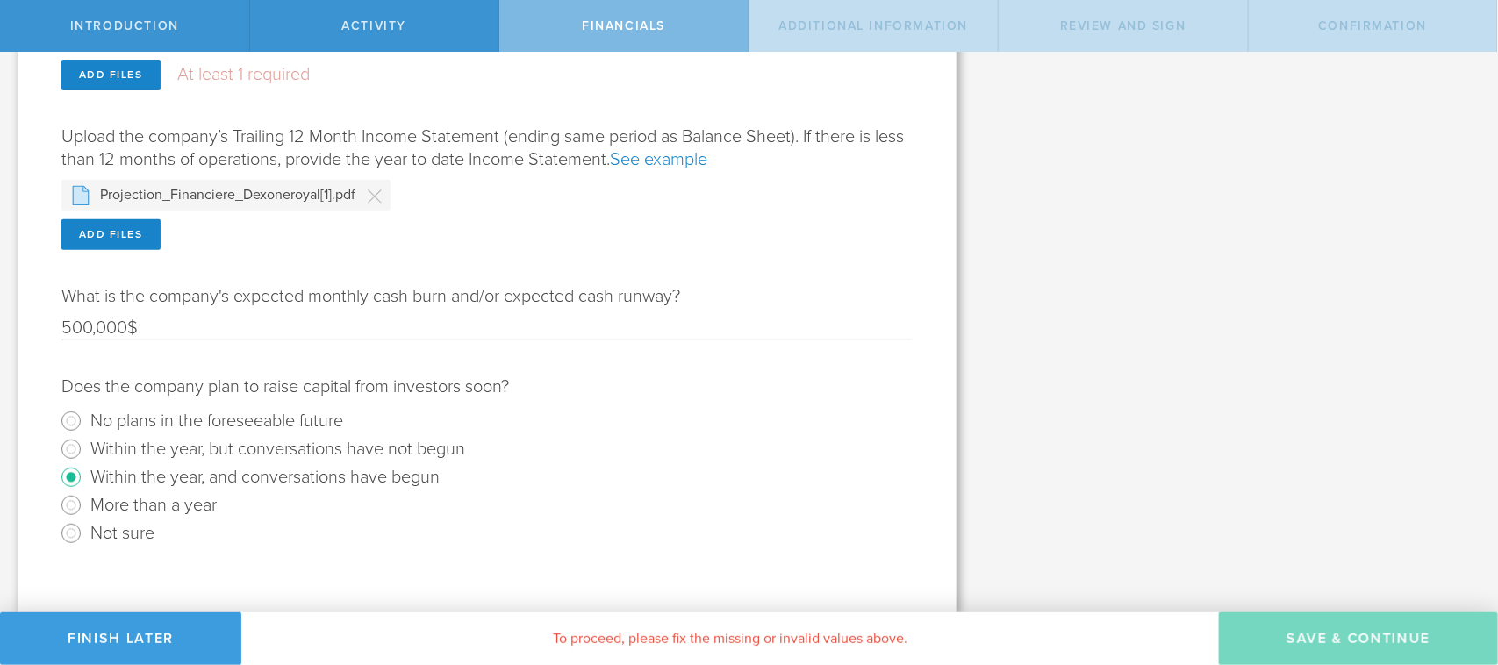
drag, startPoint x: 1120, startPoint y: 4, endPoint x: 1013, endPoint y: 465, distance: 473.7
click at [1013, 465] on div "What is a 409A valuation and why is it important? A 409A valuation is a formal …" at bounding box center [1236, 169] width 524 height 890
click at [90, 231] on div "Add files" at bounding box center [110, 234] width 99 height 31
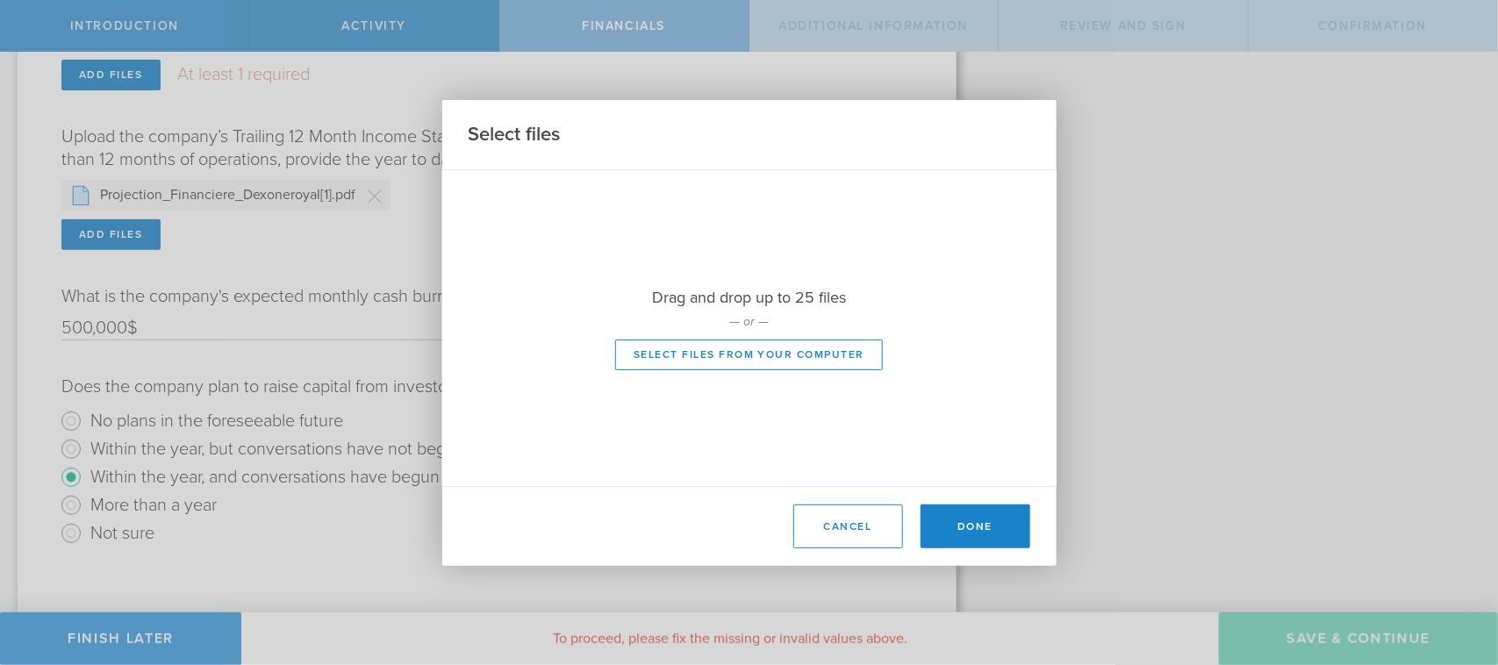
click at [680, 348] on div at bounding box center [749, 328] width 614 height 316
type input "C:\fakepath\DEXONEROYAL GROUP LLC-one-pager.pdf"
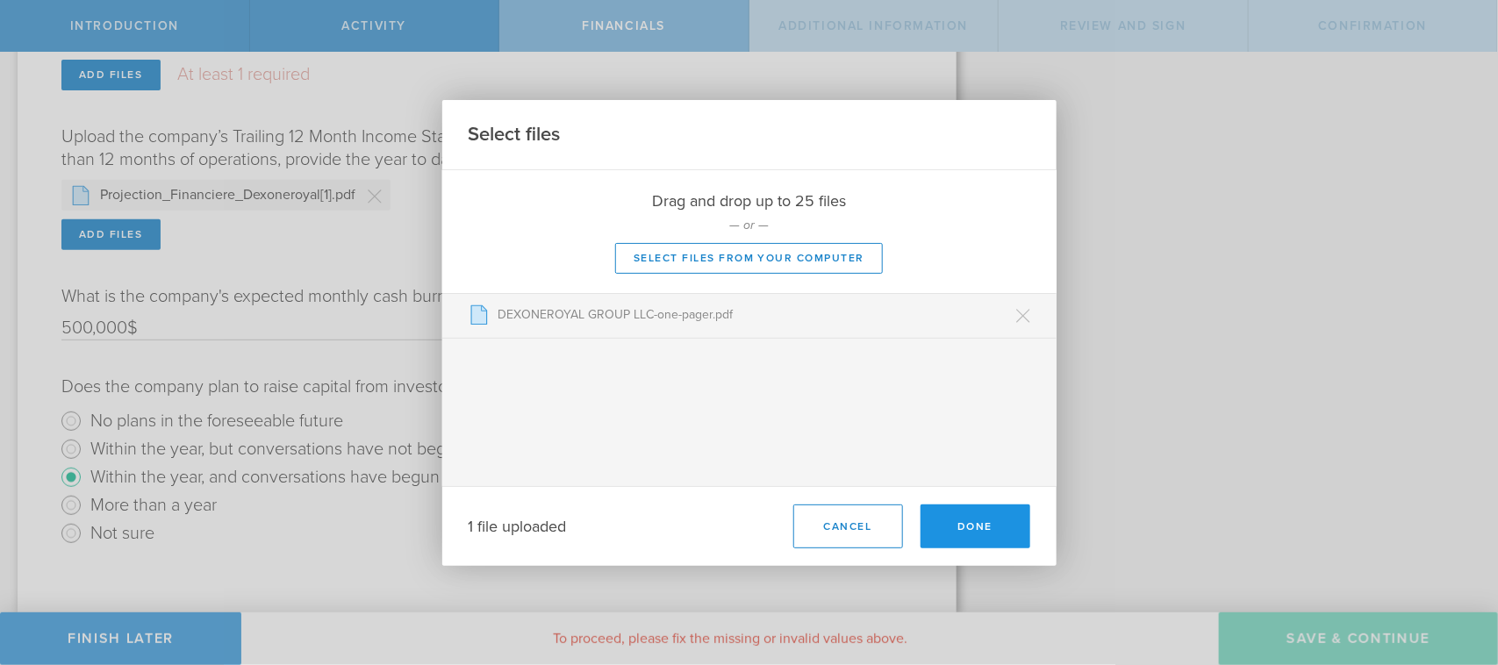
click at [954, 526] on button "Done" at bounding box center [975, 526] width 110 height 44
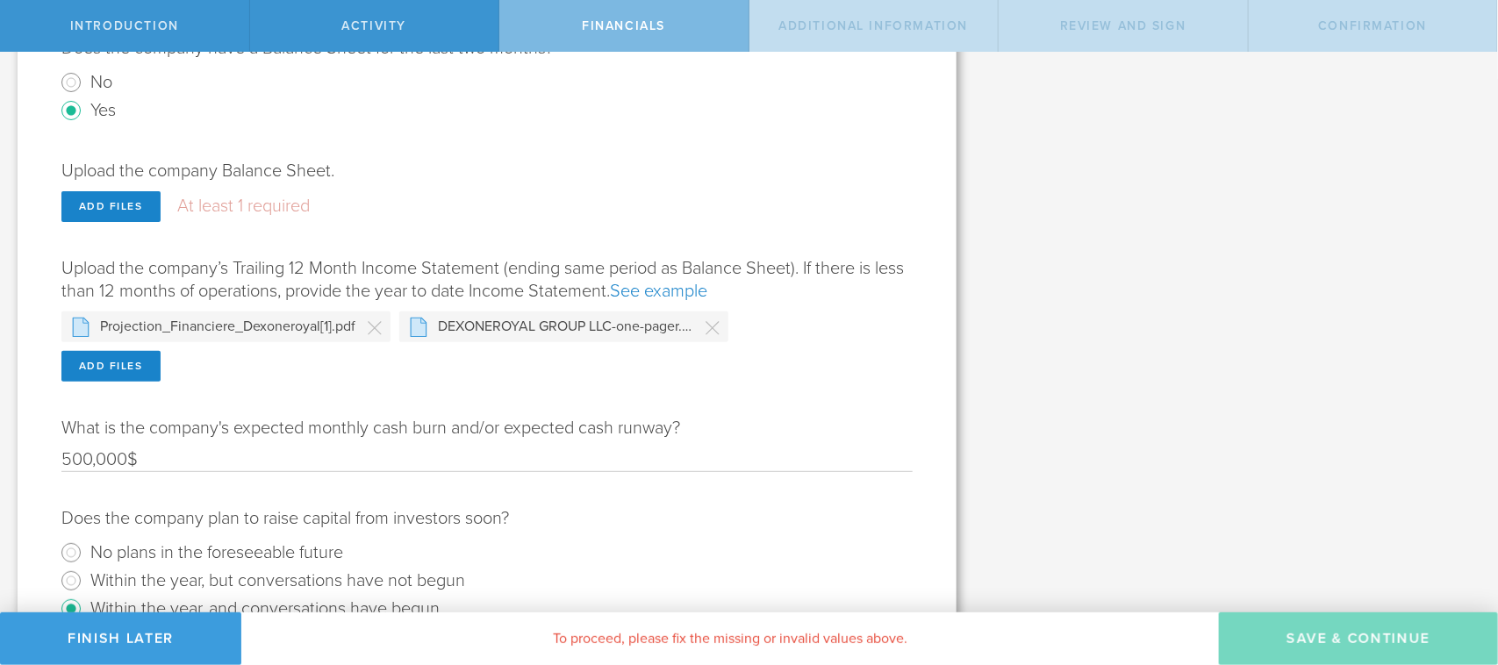
scroll to position [154, 0]
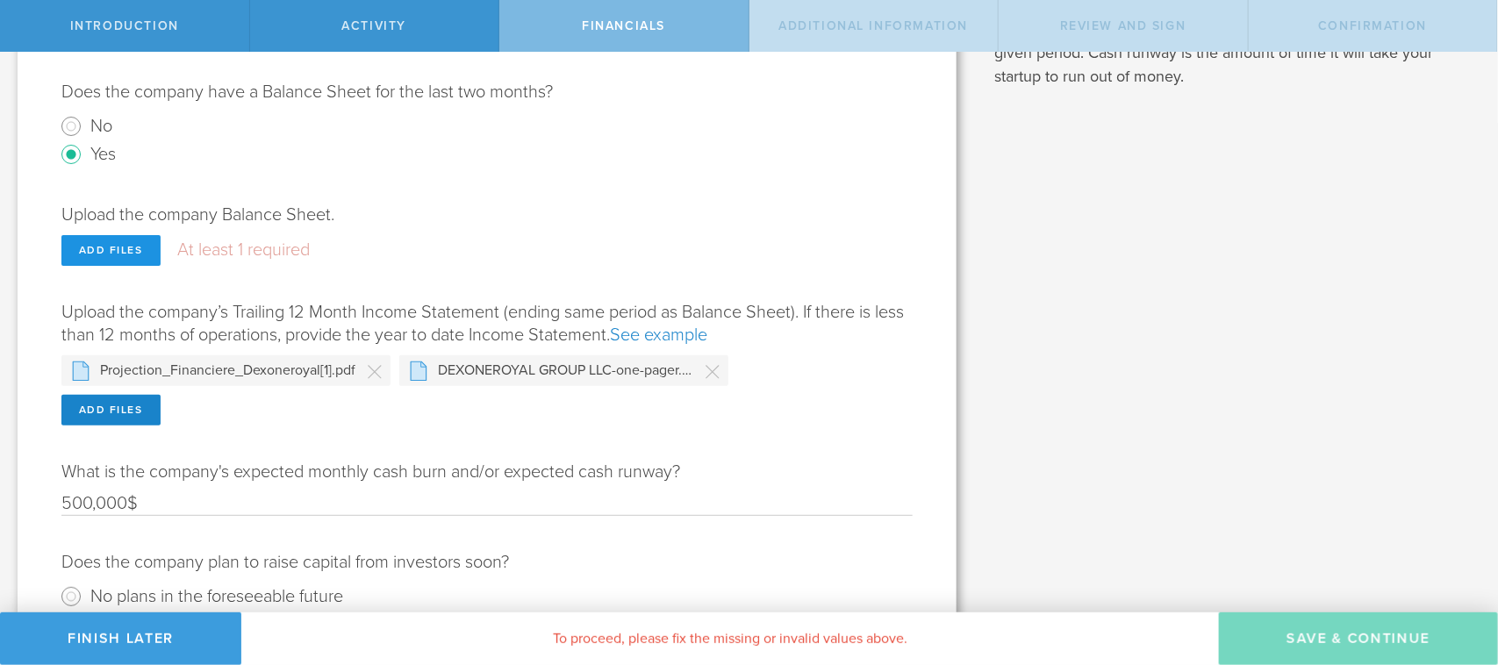
click at [105, 248] on div "Add files" at bounding box center [110, 250] width 99 height 31
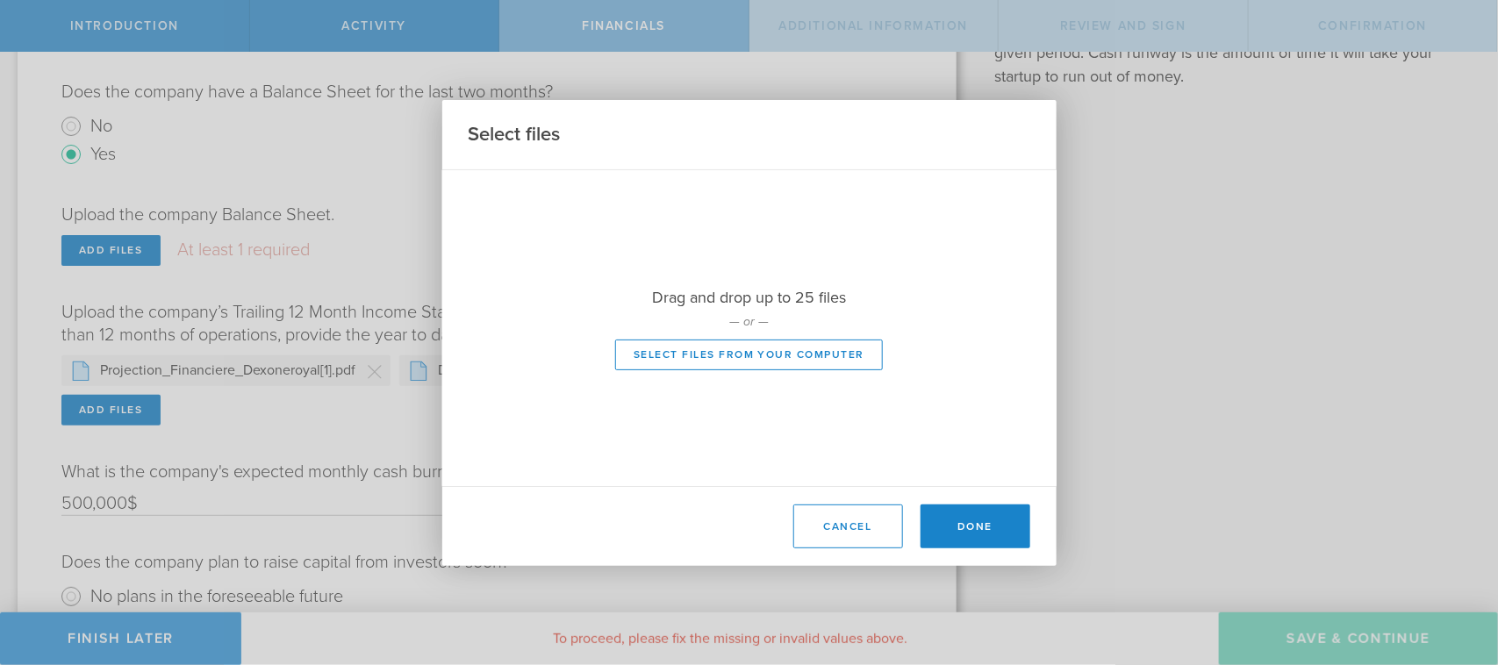
click at [691, 355] on div at bounding box center [749, 328] width 614 height 316
type input "C:\fakepath\waterfall.xlsx"
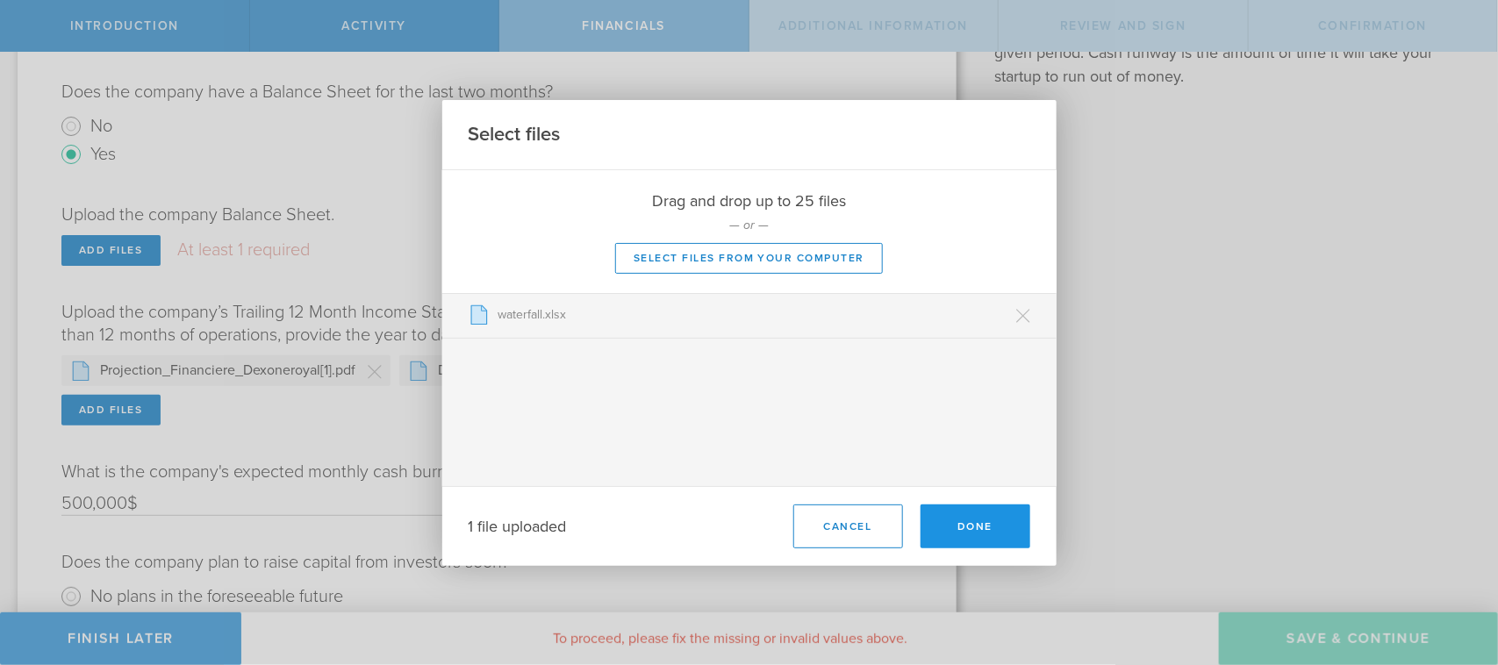
click at [976, 519] on button "Done" at bounding box center [975, 526] width 110 height 44
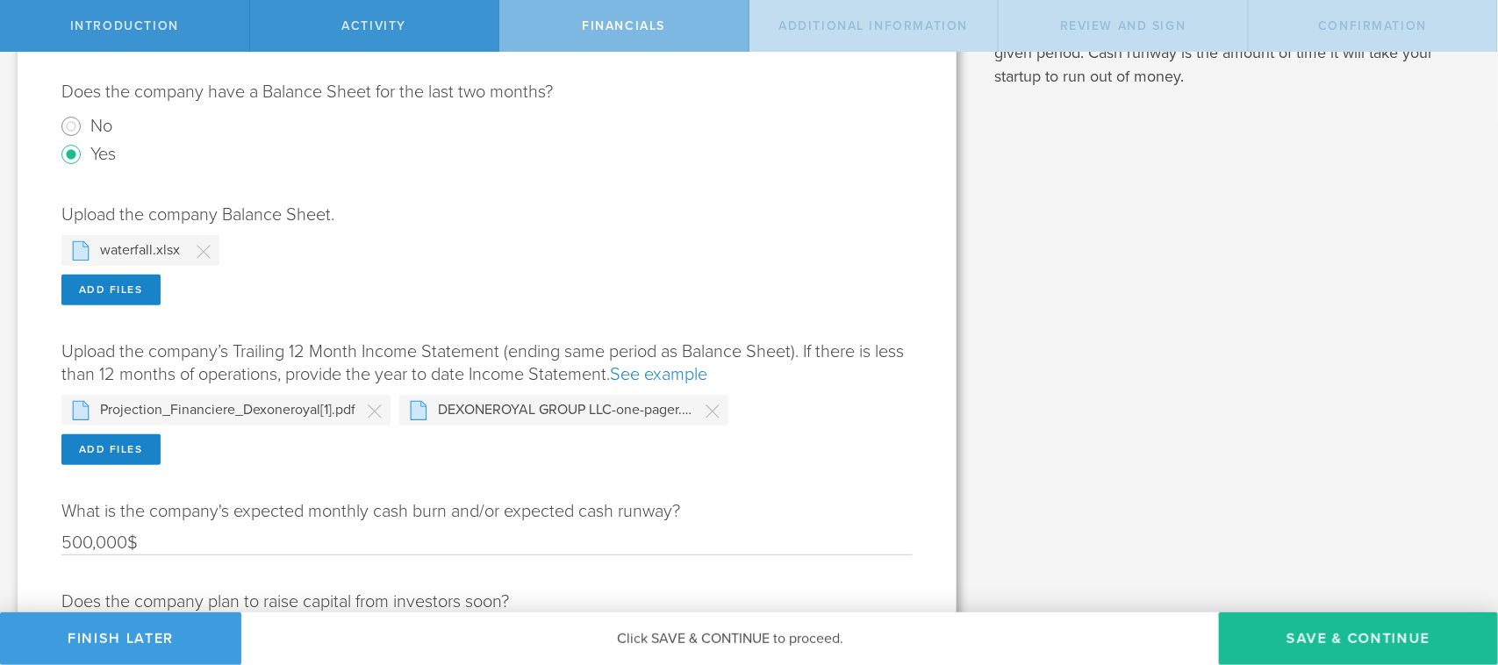
scroll to position [368, 0]
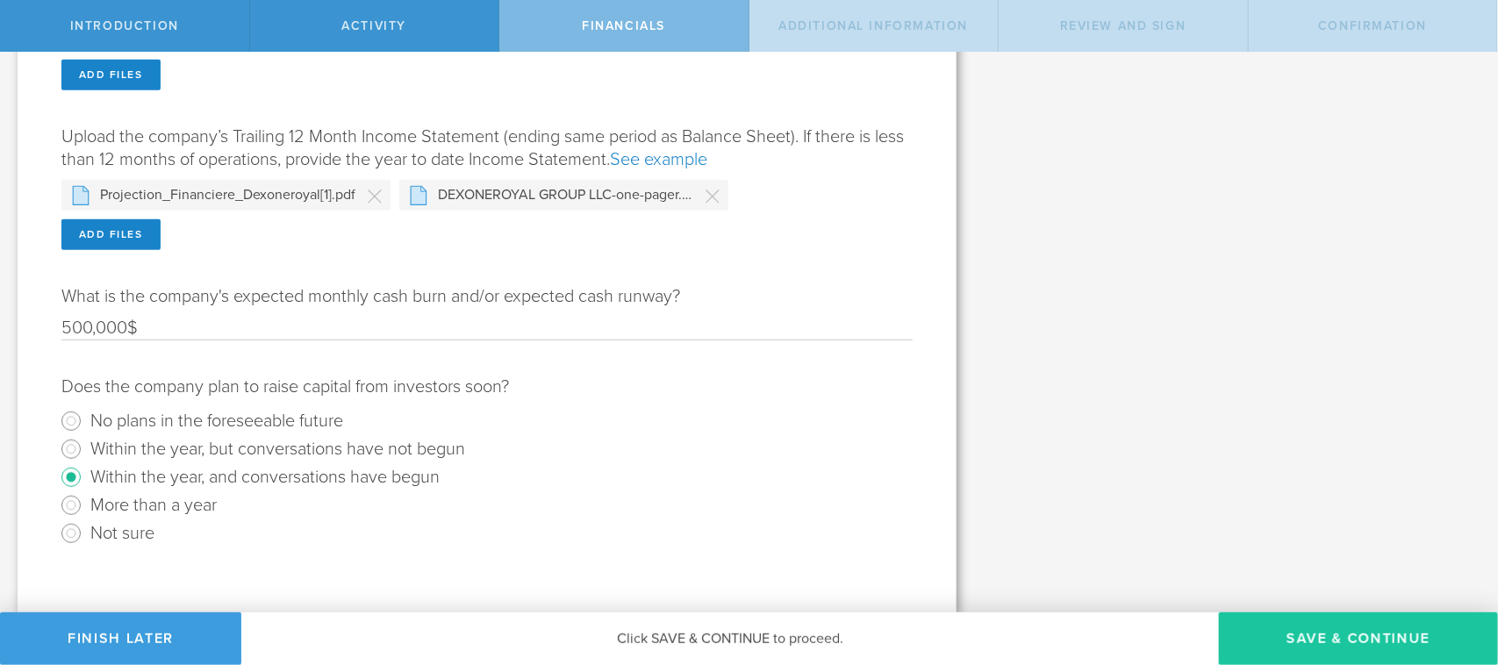
click at [1197, 532] on button "Save & Continue" at bounding box center [1358, 638] width 279 height 53
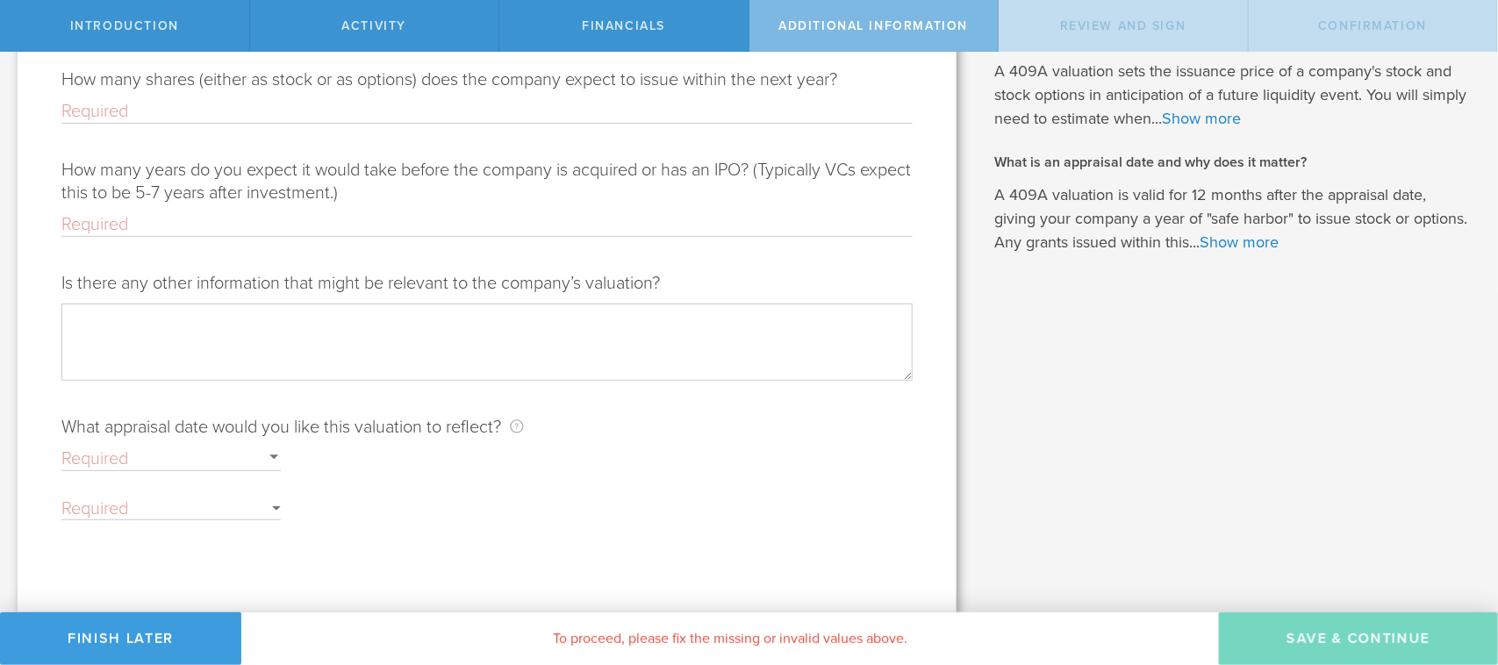
scroll to position [0, 0]
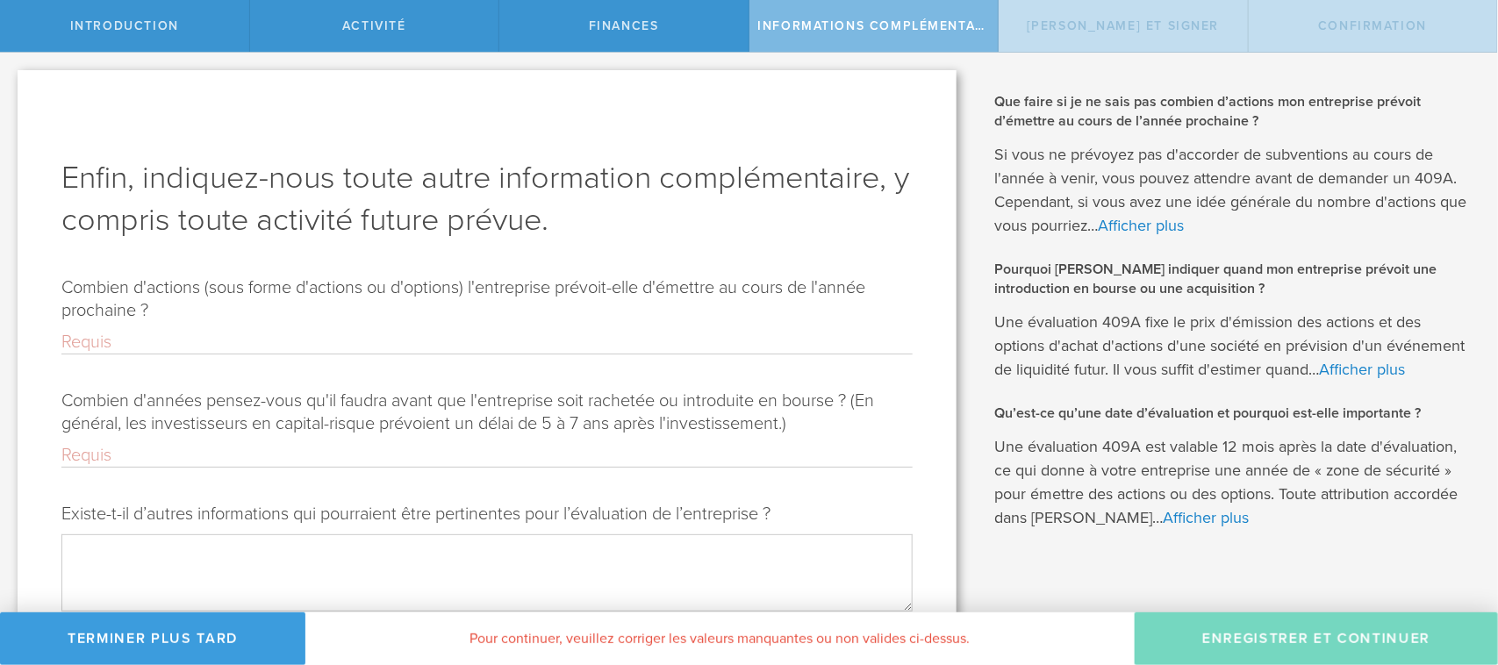
click at [116, 343] on input "Combien d'actions (sous forme d'actions ou d'options) l'entreprise prévoit-elle…" at bounding box center [486, 342] width 851 height 23
type input """
type input "3"
type input "2000000"
click at [156, 453] on input "Combien d'années pensez-vous qu'il faudra avant que l'entreprise soit rachetée …" at bounding box center [486, 455] width 851 height 23
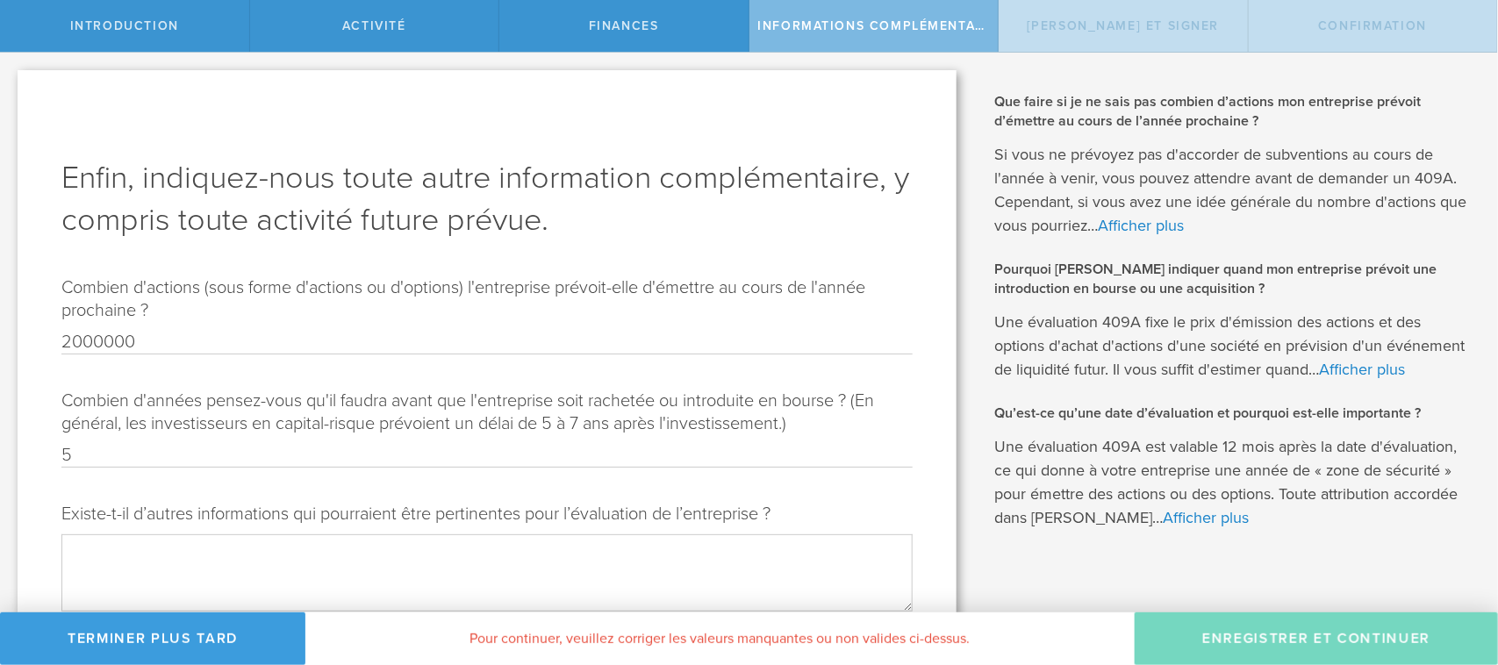
scroll to position [181, 0]
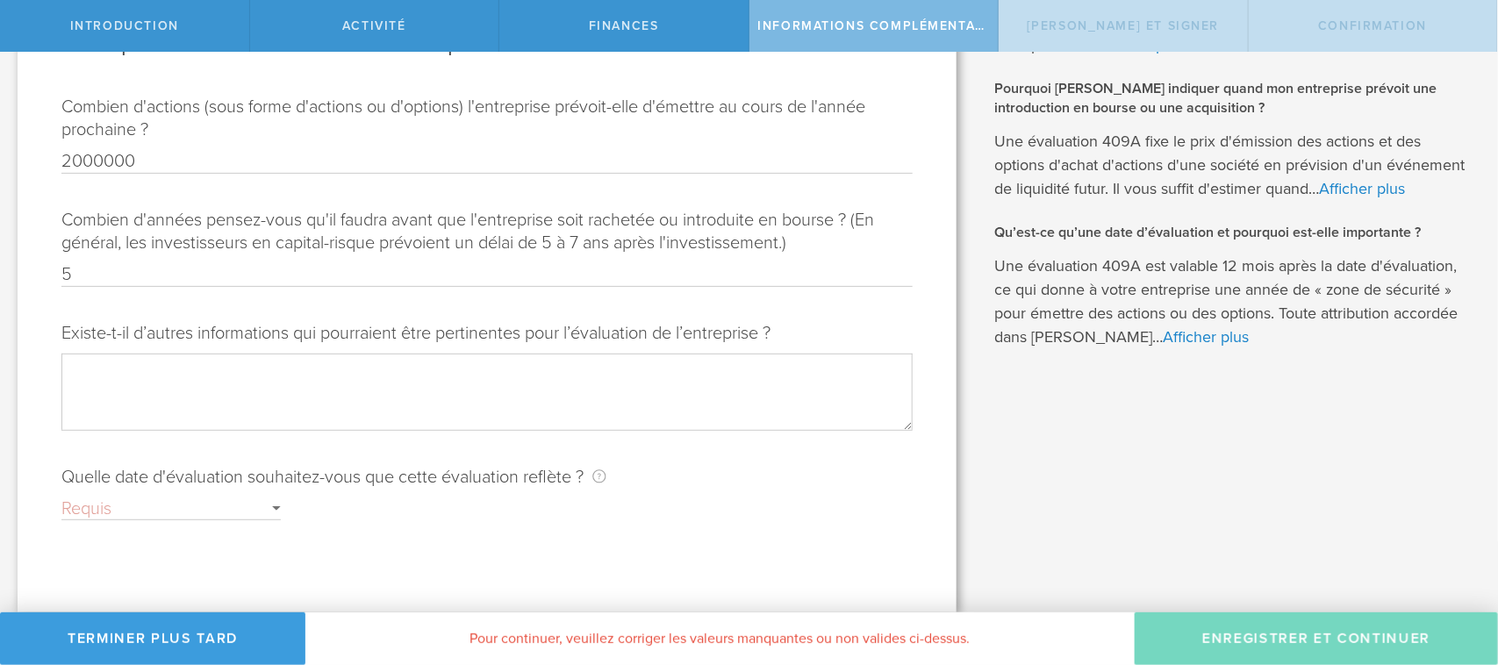
type input "5"
click at [279, 511] on div "Requis" at bounding box center [170, 508] width 219 height 23
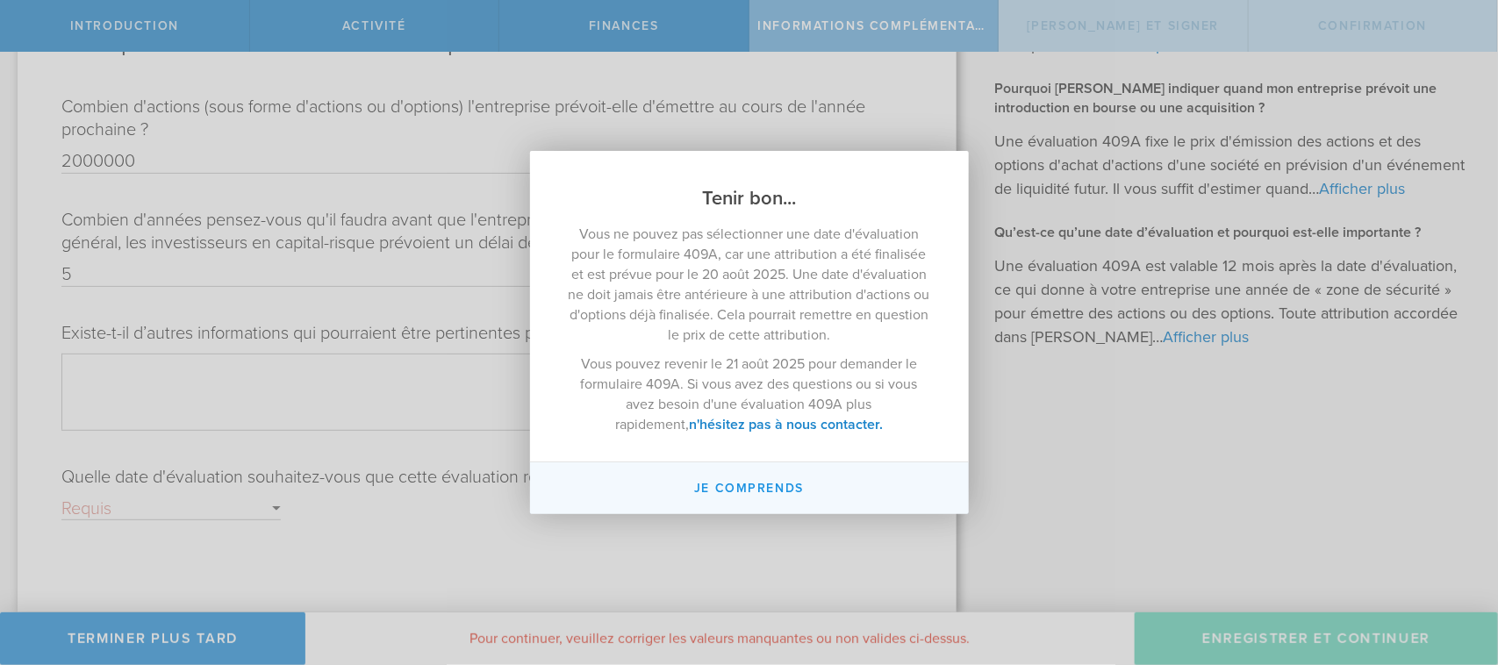
click at [712, 505] on button "Je comprends" at bounding box center [749, 488] width 439 height 52
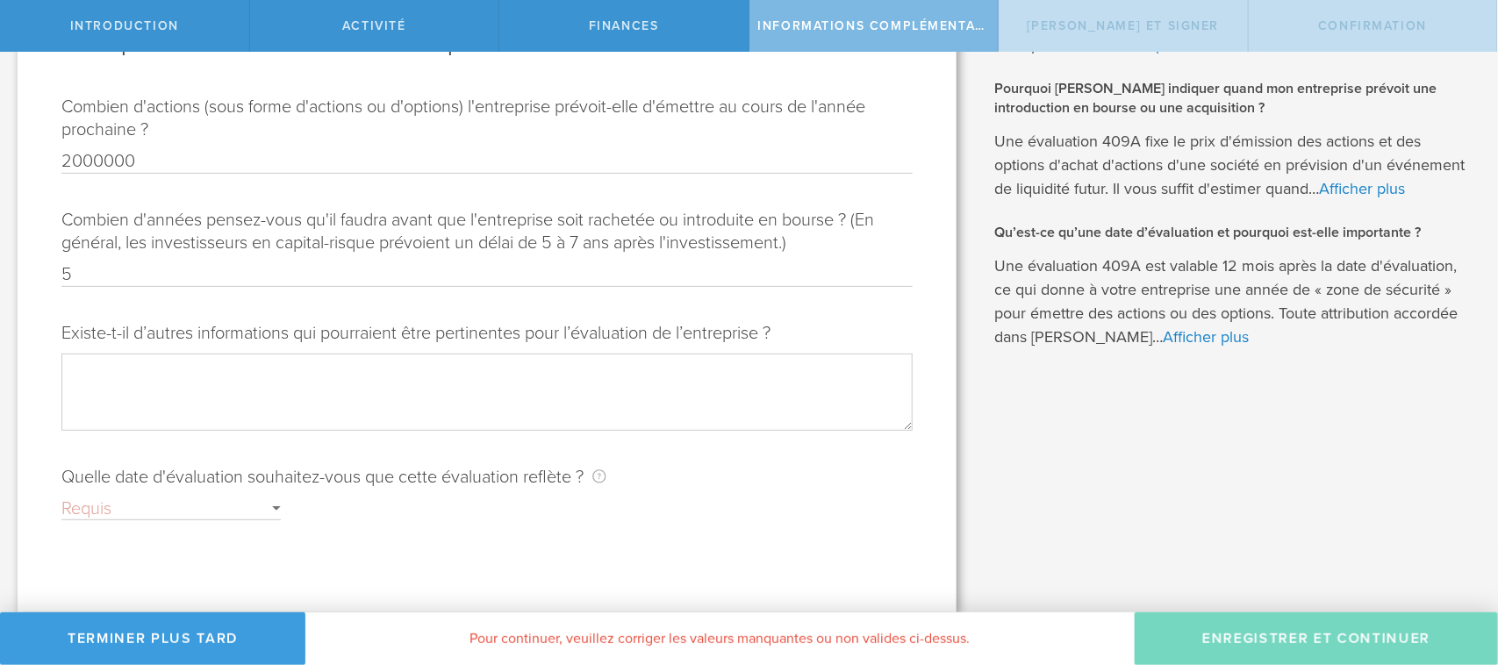
click at [83, 496] on div "Quelle date d'évaluation souhaitez-vous que cette évaluation reflète ? En règle…" at bounding box center [486, 493] width 851 height 54
click at [63, 510] on font "Requis" at bounding box center [86, 508] width 50 height 21
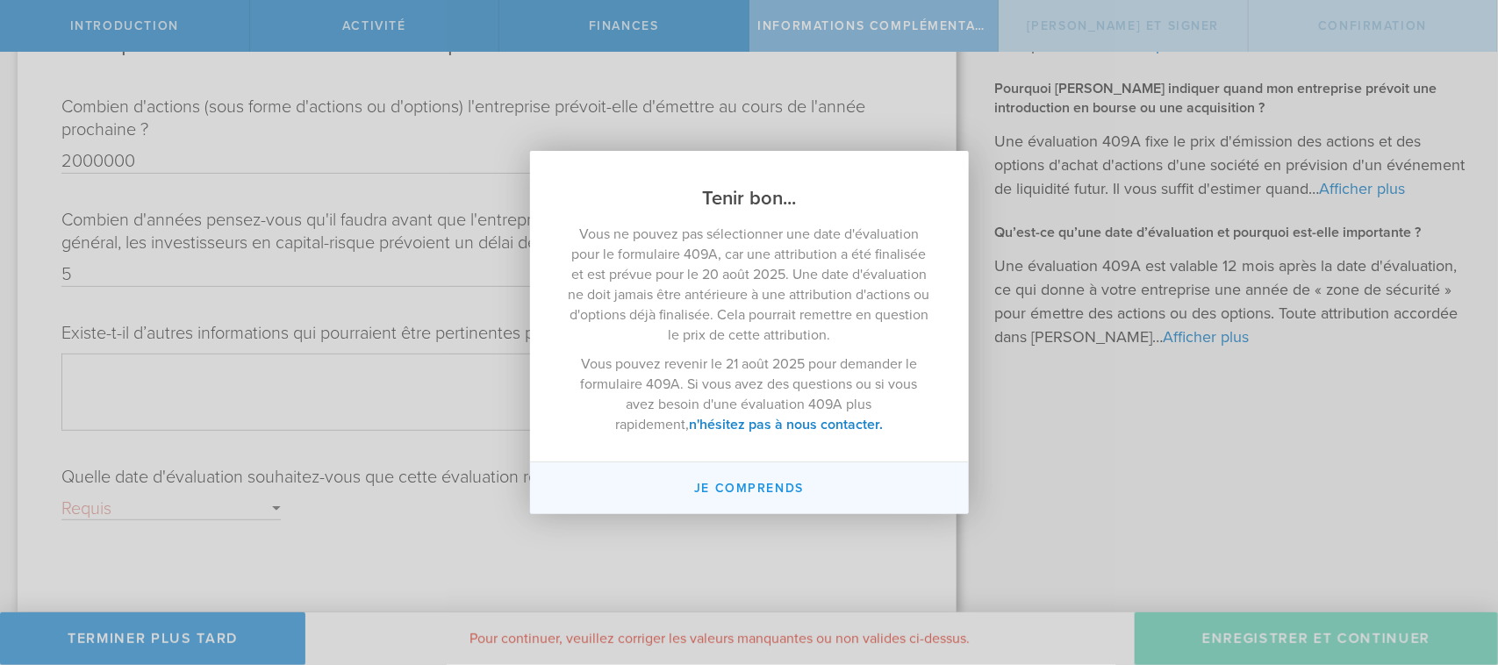
click at [715, 481] on font "Je comprends" at bounding box center [749, 488] width 110 height 15
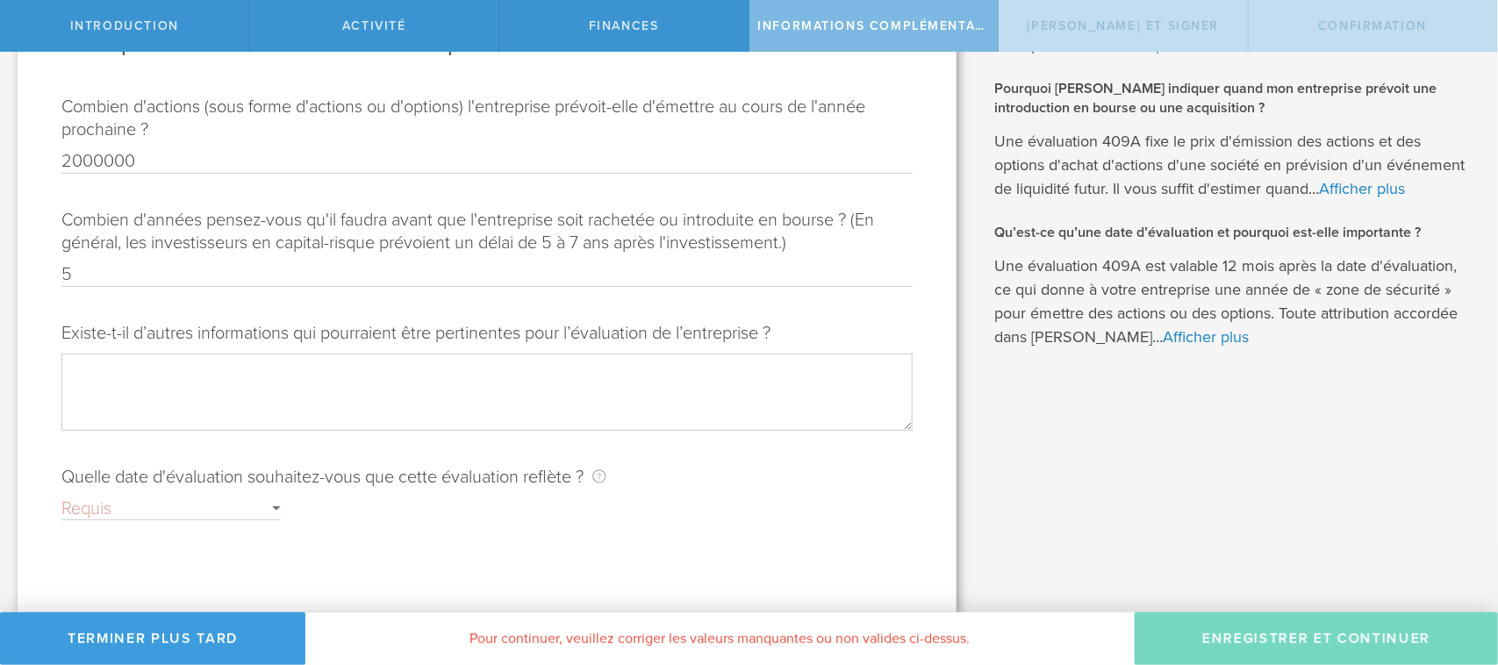
click at [229, 408] on textarea "Existe-t-il d’autres informations qui pourraient être pertinentes pour l’évalua…" at bounding box center [486, 392] width 851 height 76
type textarea "N/A"
click at [167, 503] on div "Requis" at bounding box center [170, 508] width 219 height 23
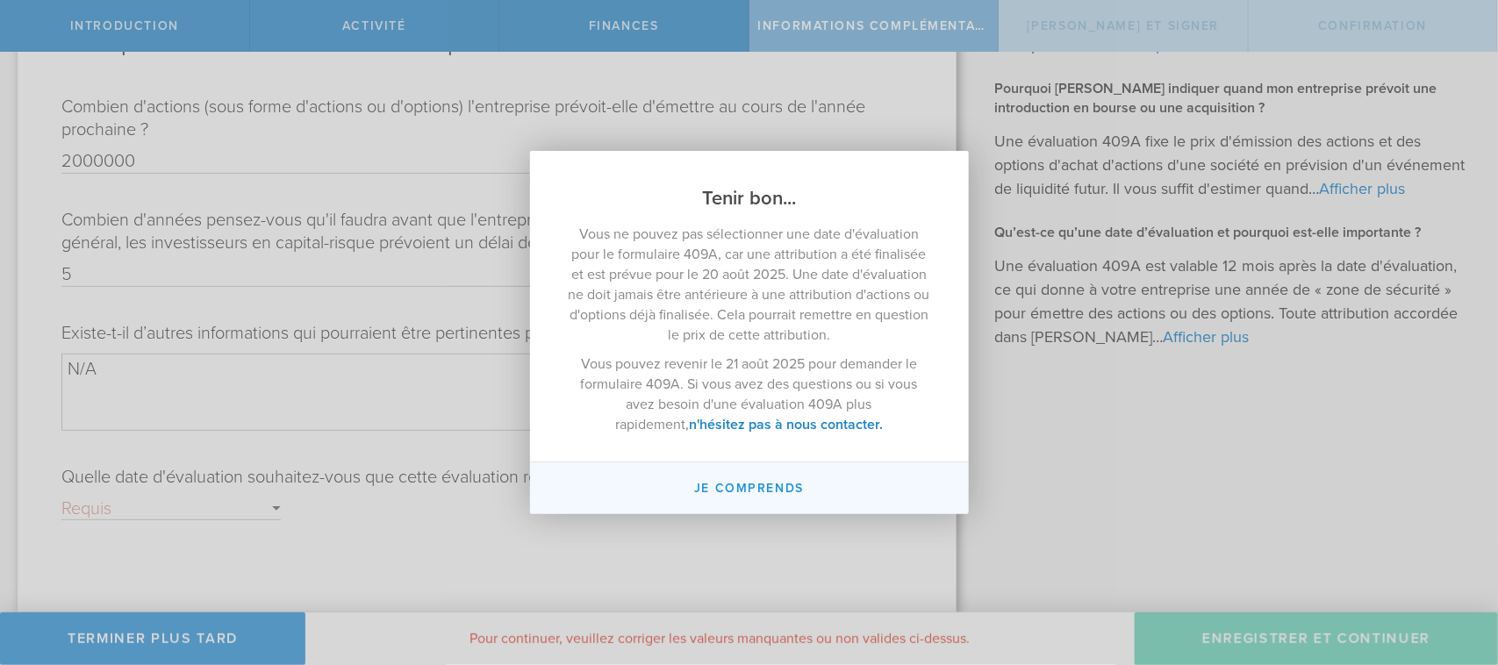
click at [761, 485] on font "Je comprends" at bounding box center [749, 488] width 110 height 15
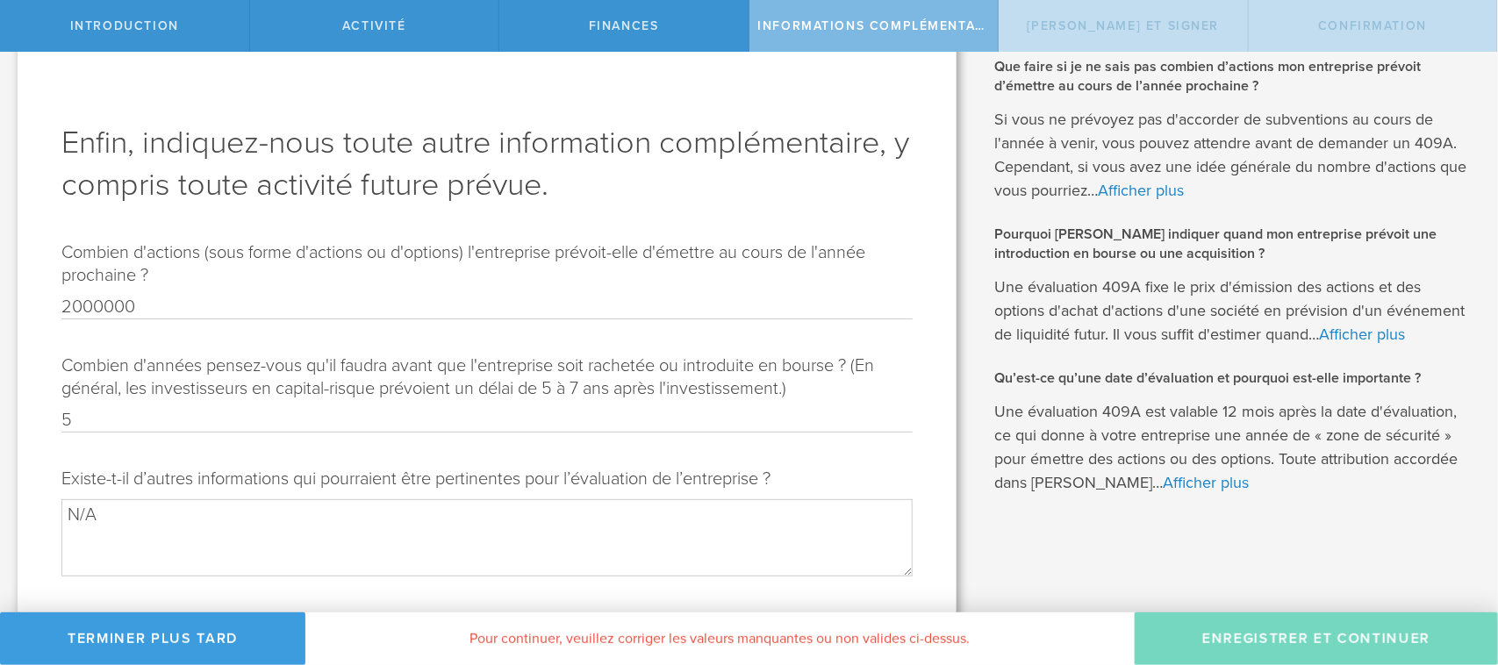
scroll to position [0, 0]
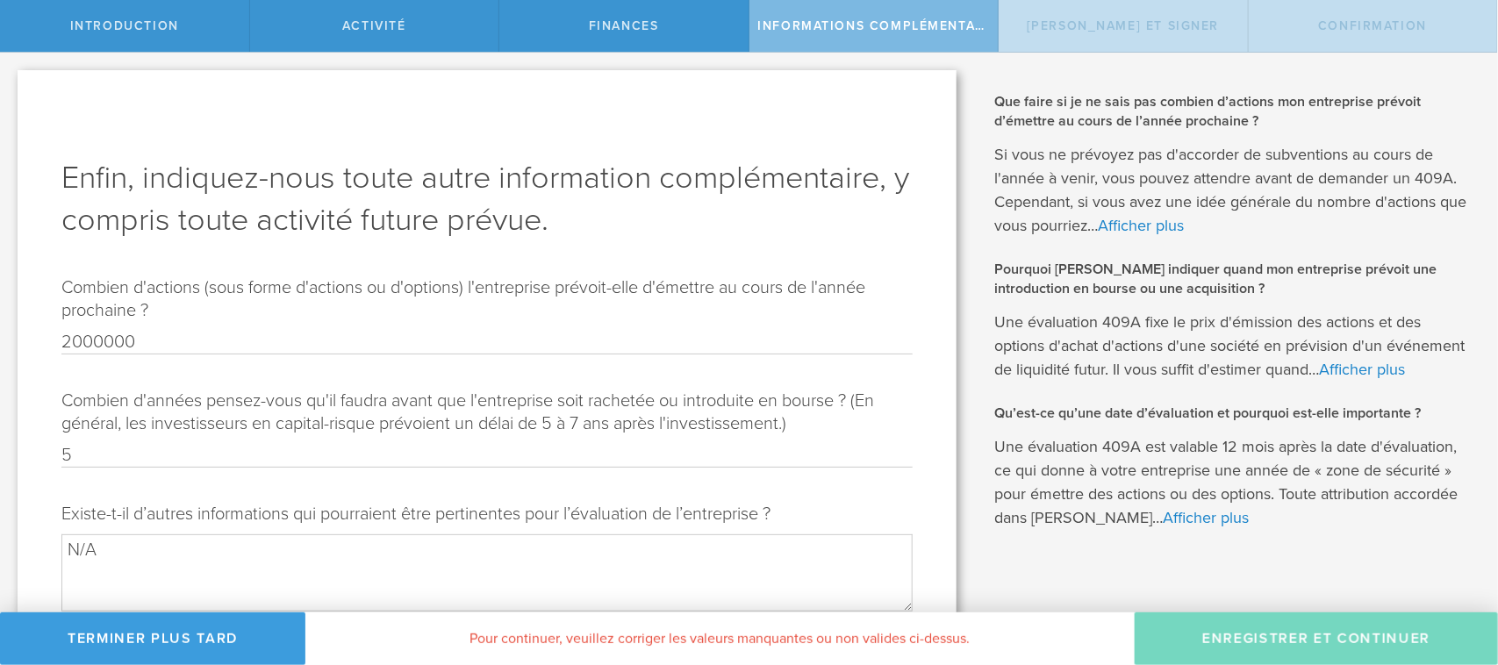
click at [220, 452] on input "5" at bounding box center [486, 455] width 851 height 23
drag, startPoint x: 1316, startPoint y: 2, endPoint x: 868, endPoint y: 440, distance: 625.9
click at [868, 440] on div "Combien d'années pensez-vous qu'il faudra avant que l'entreprise soit rachetée …" at bounding box center [486, 429] width 851 height 78
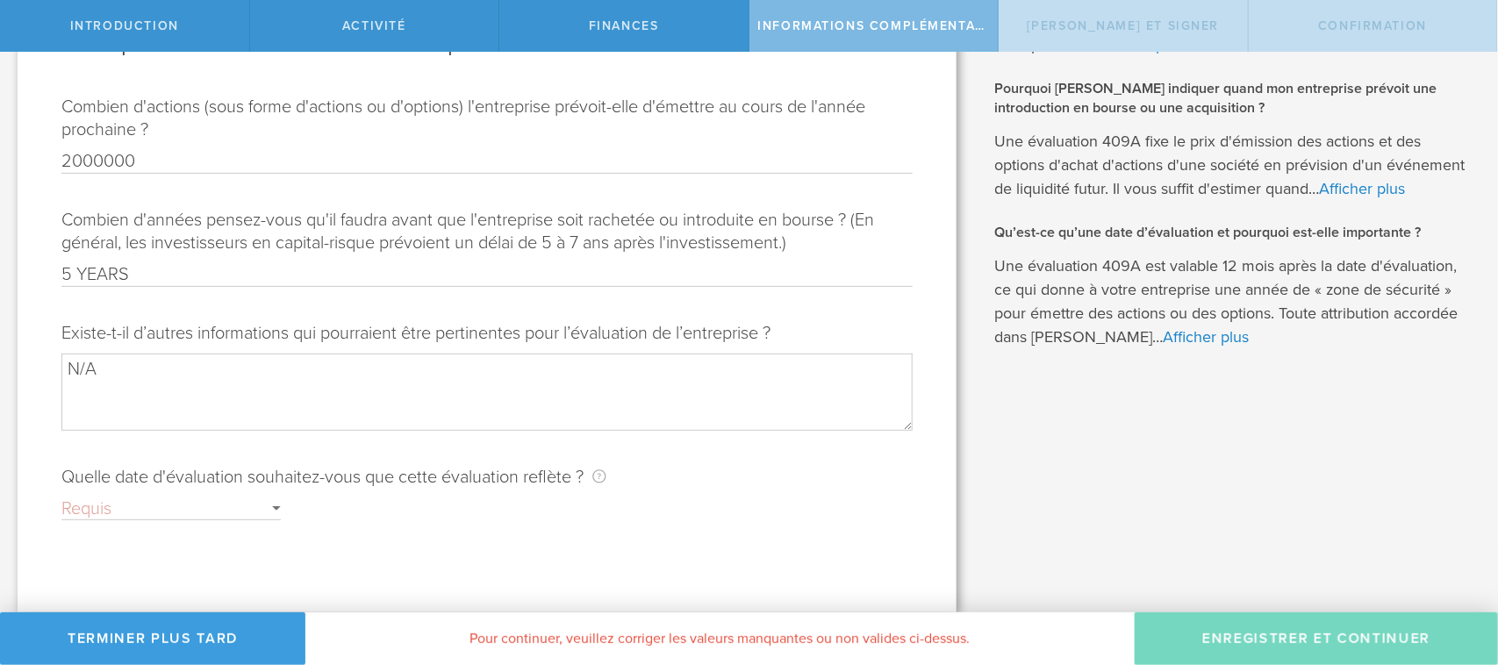
click at [138, 500] on div "Requis" at bounding box center [170, 508] width 219 height 23
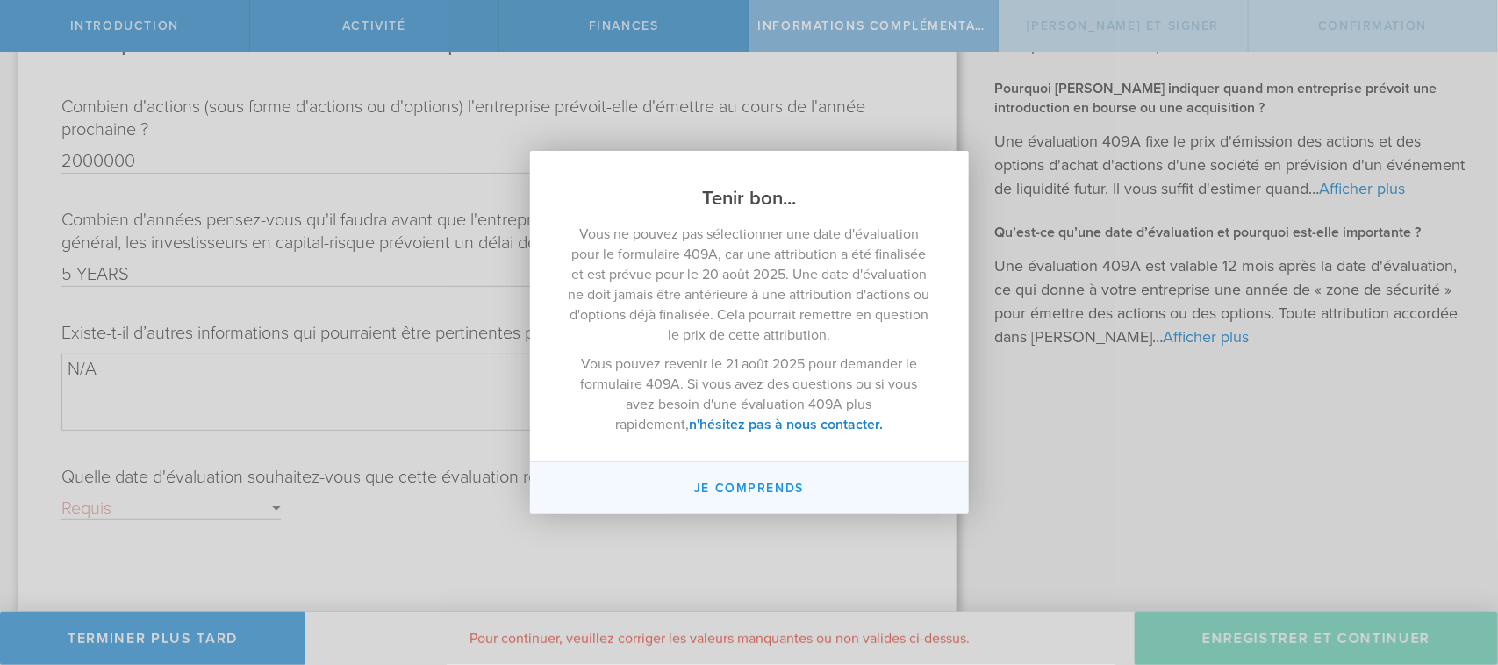
click at [768, 474] on button "Je comprends" at bounding box center [749, 488] width 439 height 52
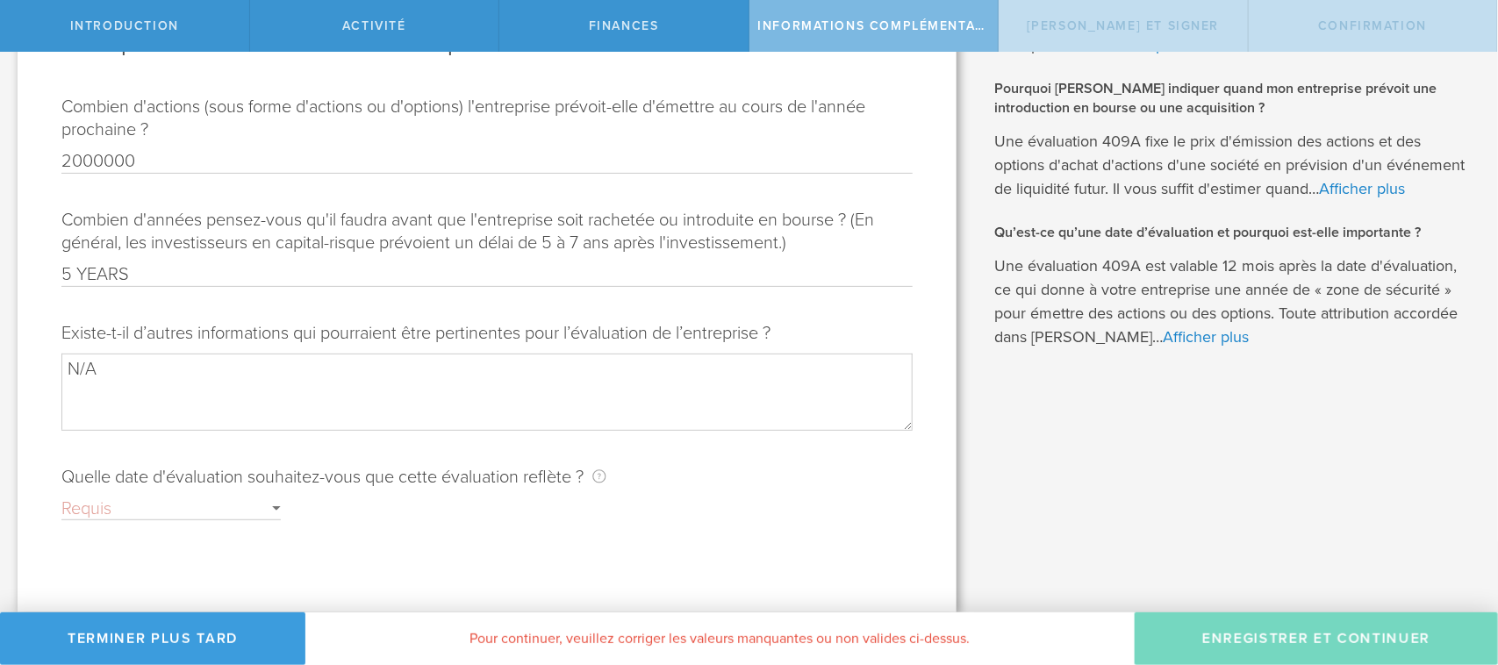
scroll to position [0, 0]
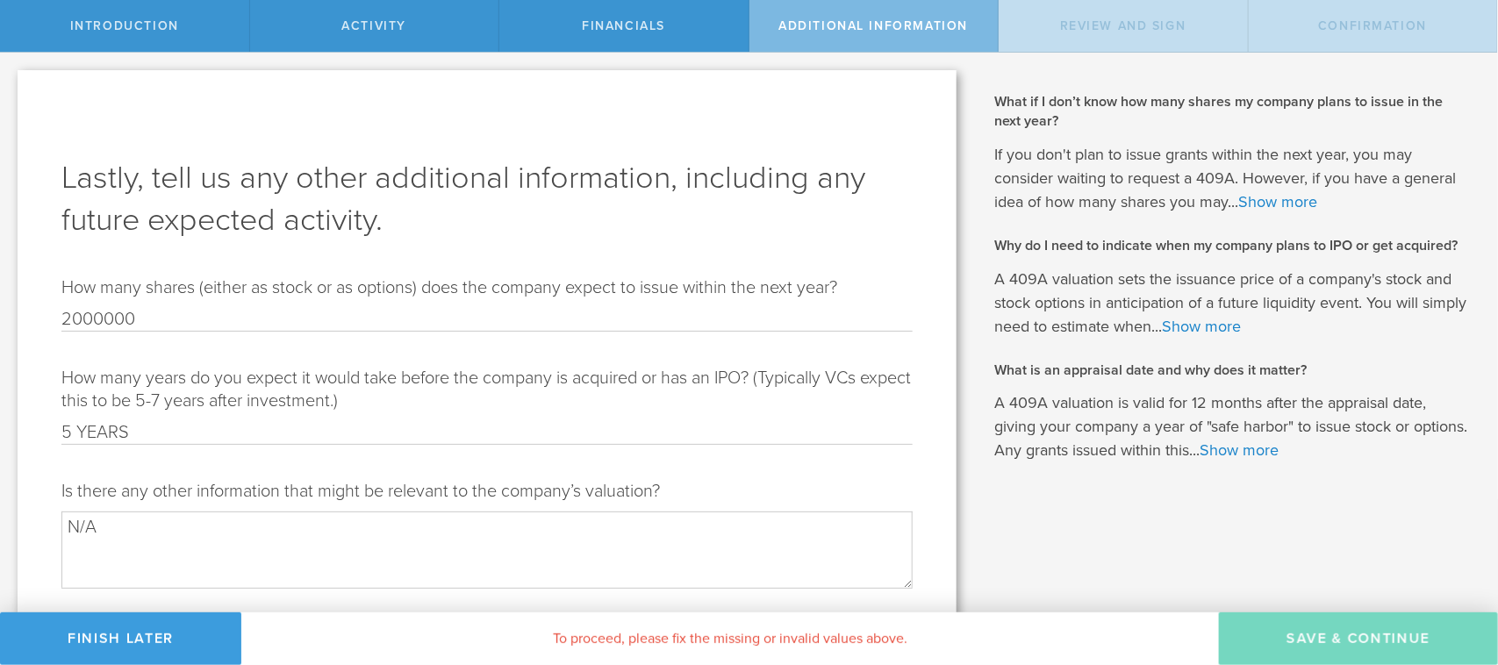
click at [257, 320] on input "2000000" at bounding box center [486, 319] width 851 height 23
click at [173, 432] on input "5 YEARS" at bounding box center [486, 432] width 851 height 23
type input "5 YEARS AFTER INVESTMENT"
click at [147, 532] on textarea "N/A" at bounding box center [486, 549] width 851 height 76
type textarea "N"
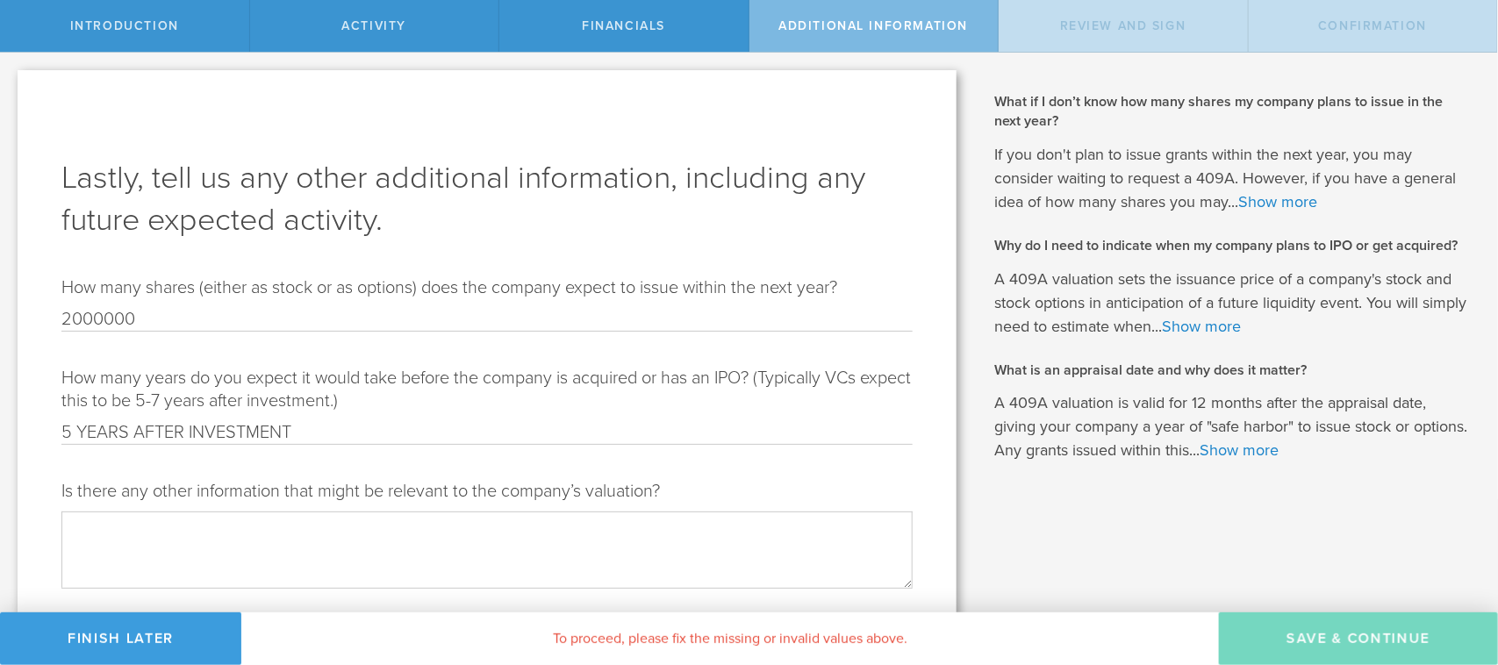
paste textarea "Dexoneroyal Group, American-based hardware, systems integrator with a focus on …"
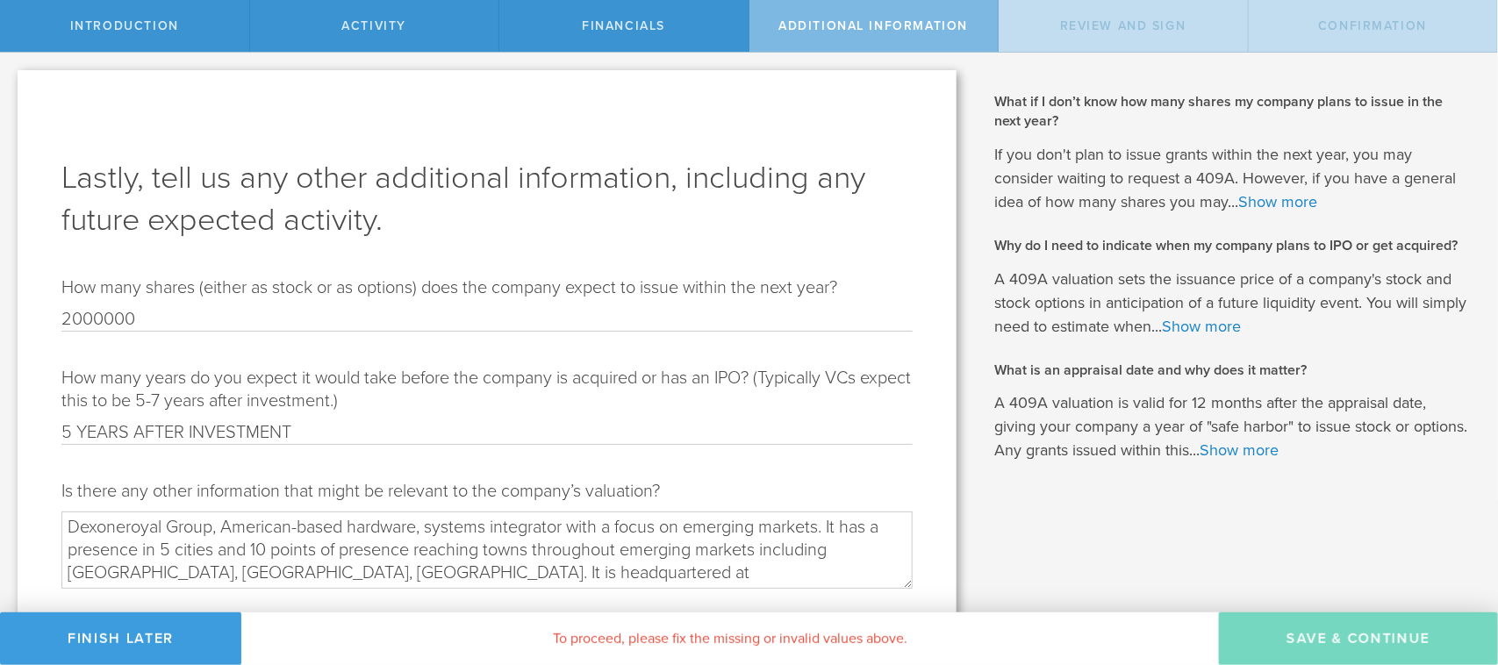
scroll to position [110, 0]
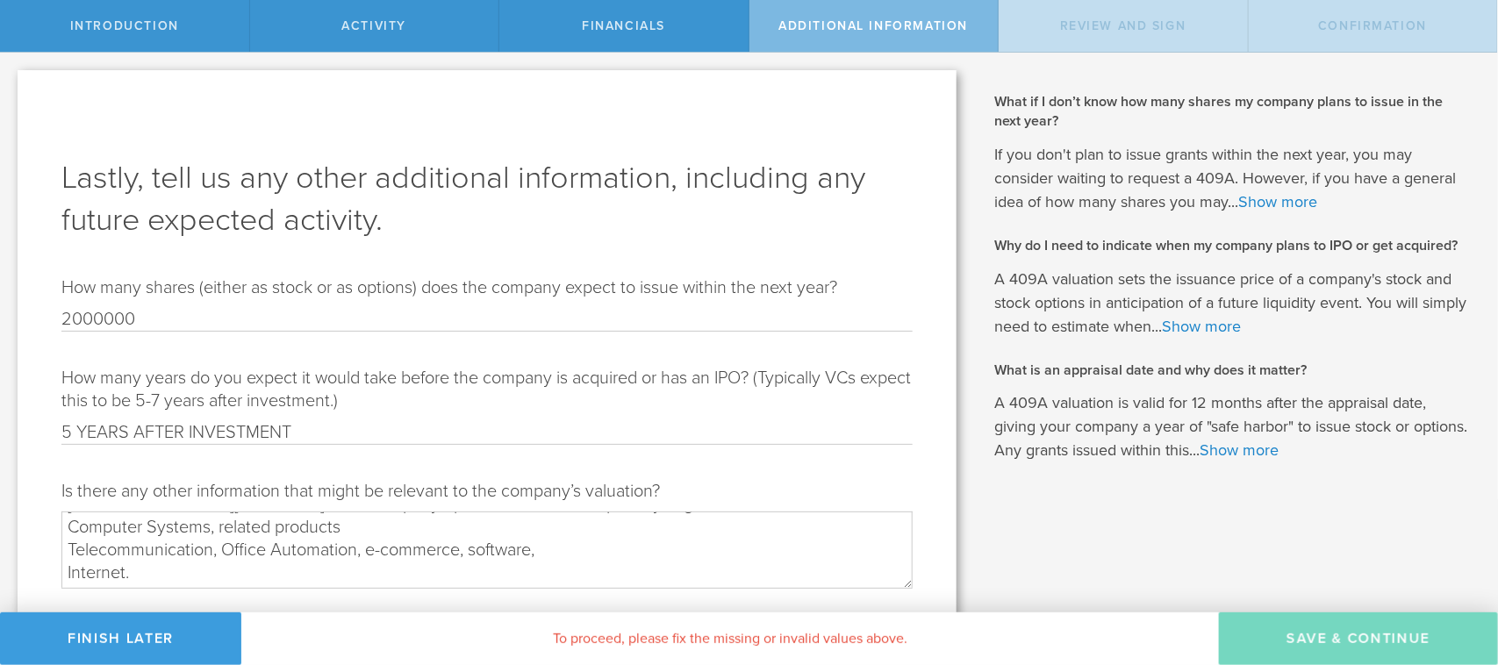
type textarea "Dexoneroyal Group, American-based hardware, systems integrator with a focus on …"
click at [1197, 204] on link "Show more" at bounding box center [1278, 201] width 79 height 19
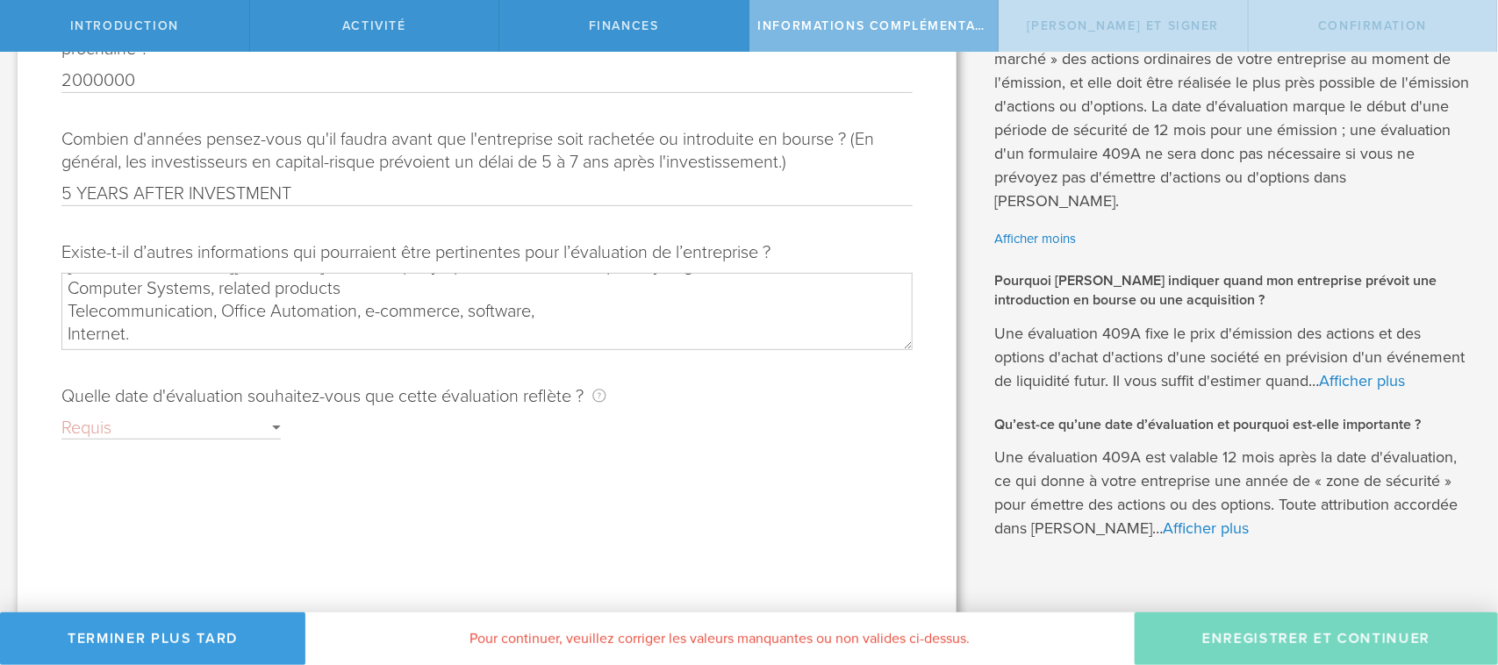
scroll to position [317, 0]
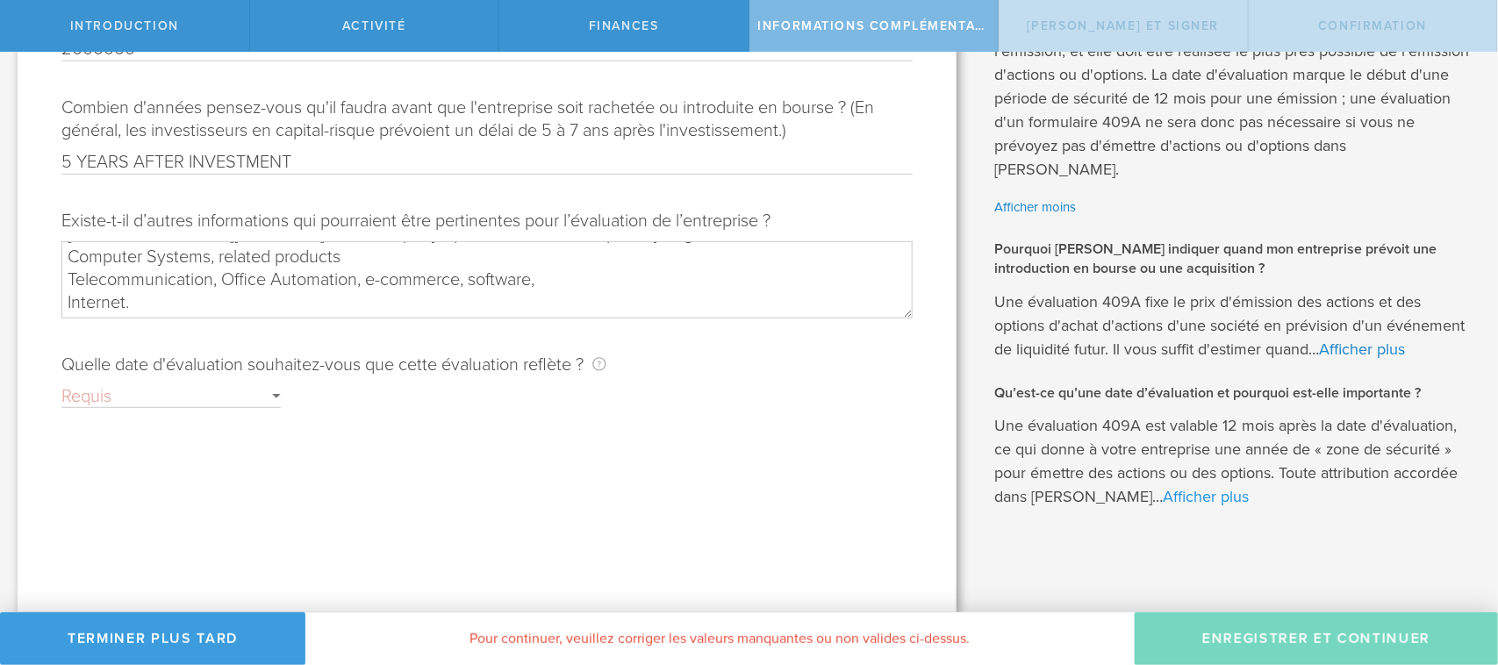
click at [1163, 489] on font "Afficher plus" at bounding box center [1206, 496] width 86 height 19
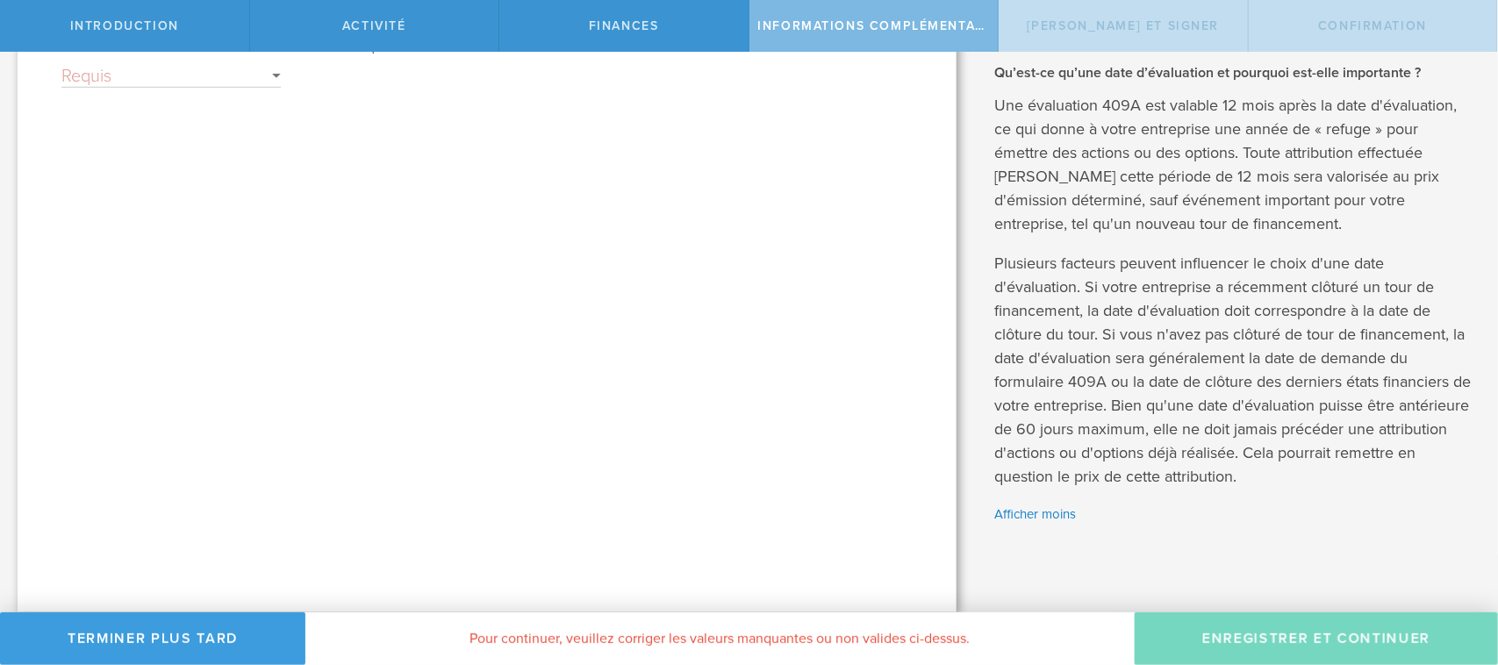
scroll to position [146, 0]
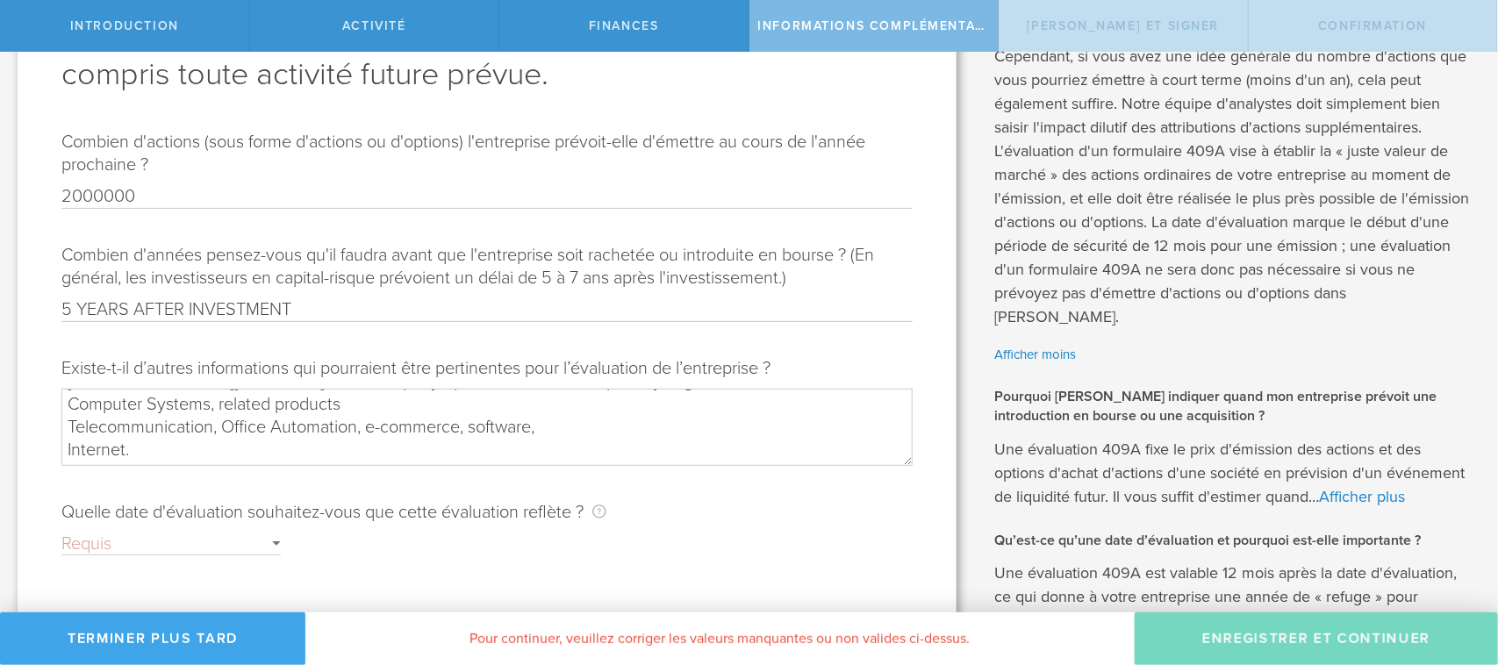
click at [159, 532] on font "Terminer plus tard" at bounding box center [153, 639] width 170 height 18
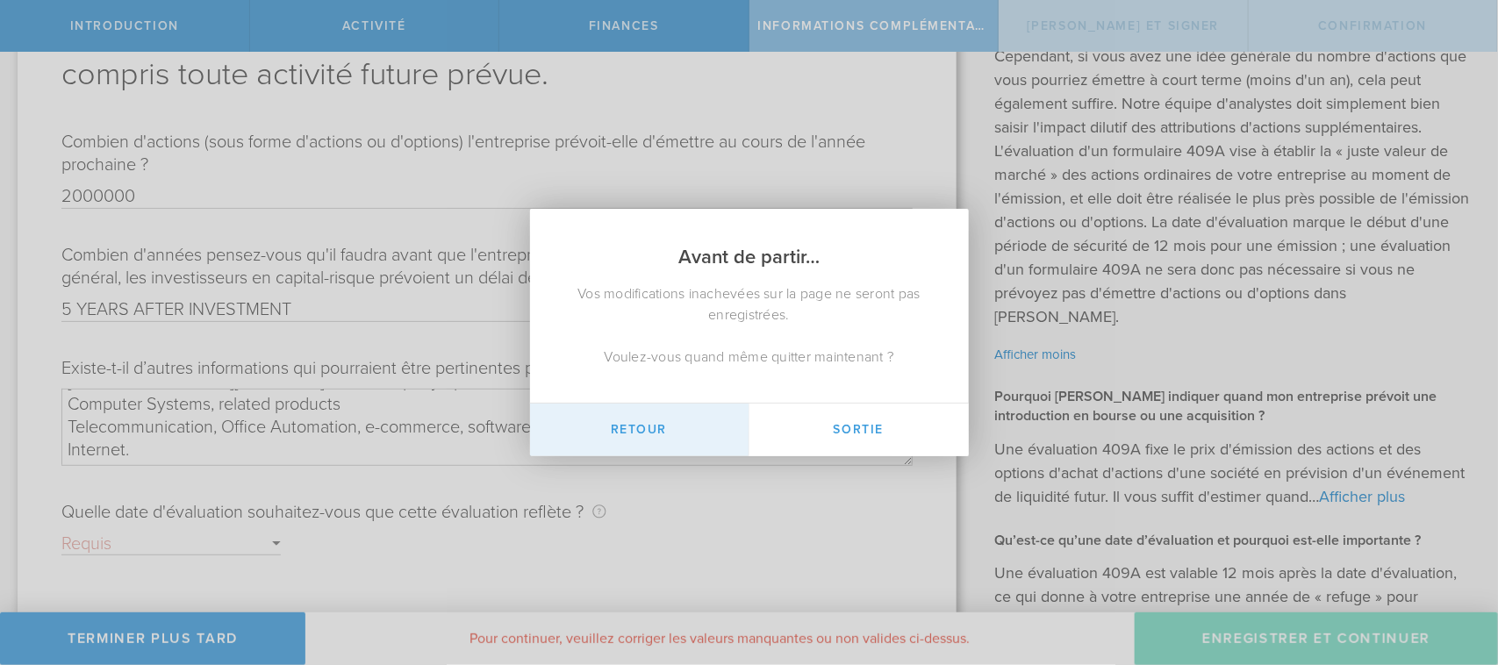
click at [639, 426] on button "Retour" at bounding box center [639, 430] width 219 height 53
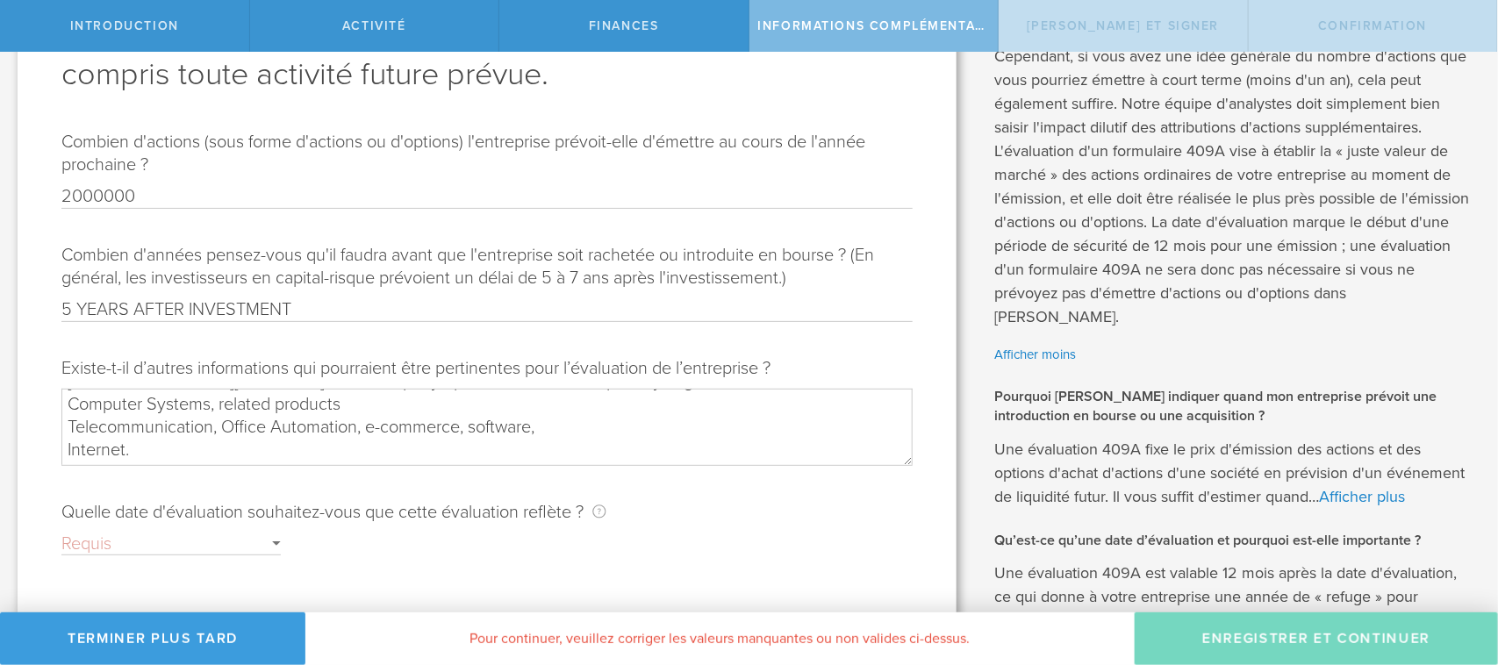
click at [120, 532] on div "Requis" at bounding box center [170, 544] width 219 height 23
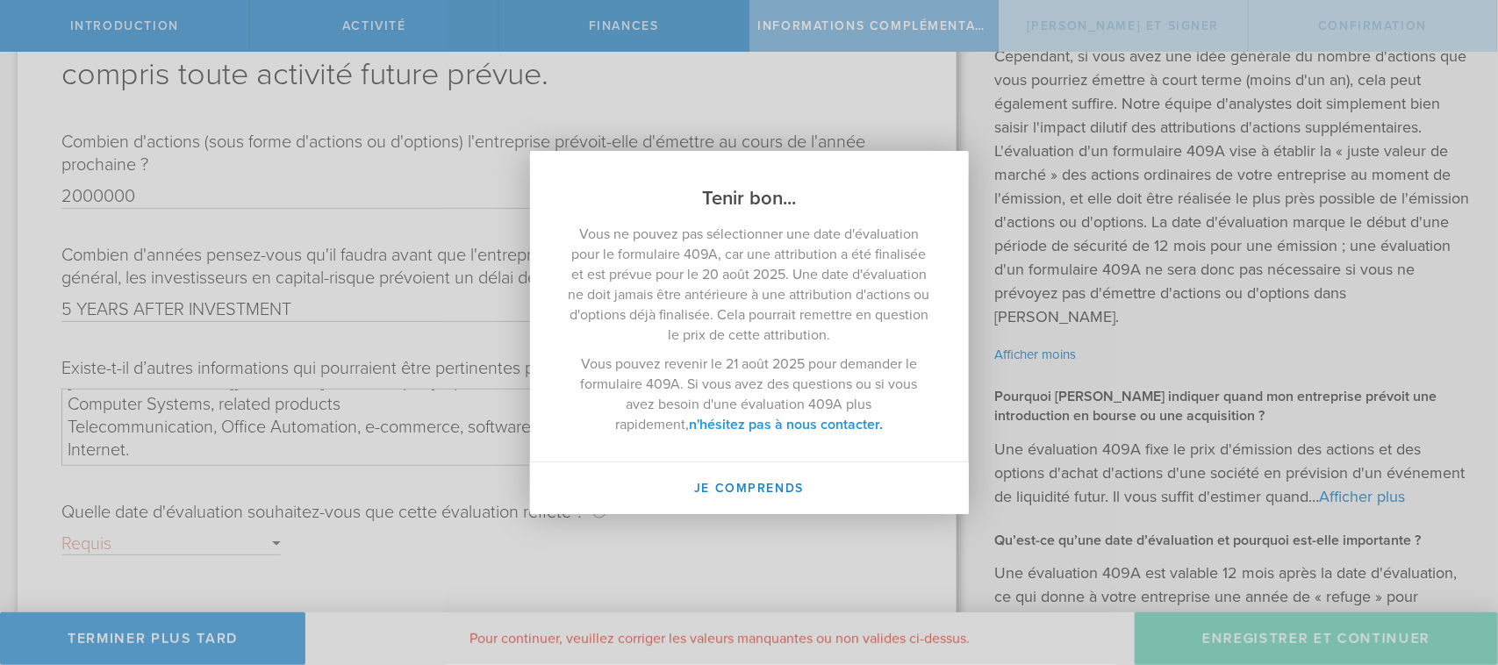
click at [689, 428] on font "n'hésitez pas à nous contacter." at bounding box center [786, 425] width 194 height 18
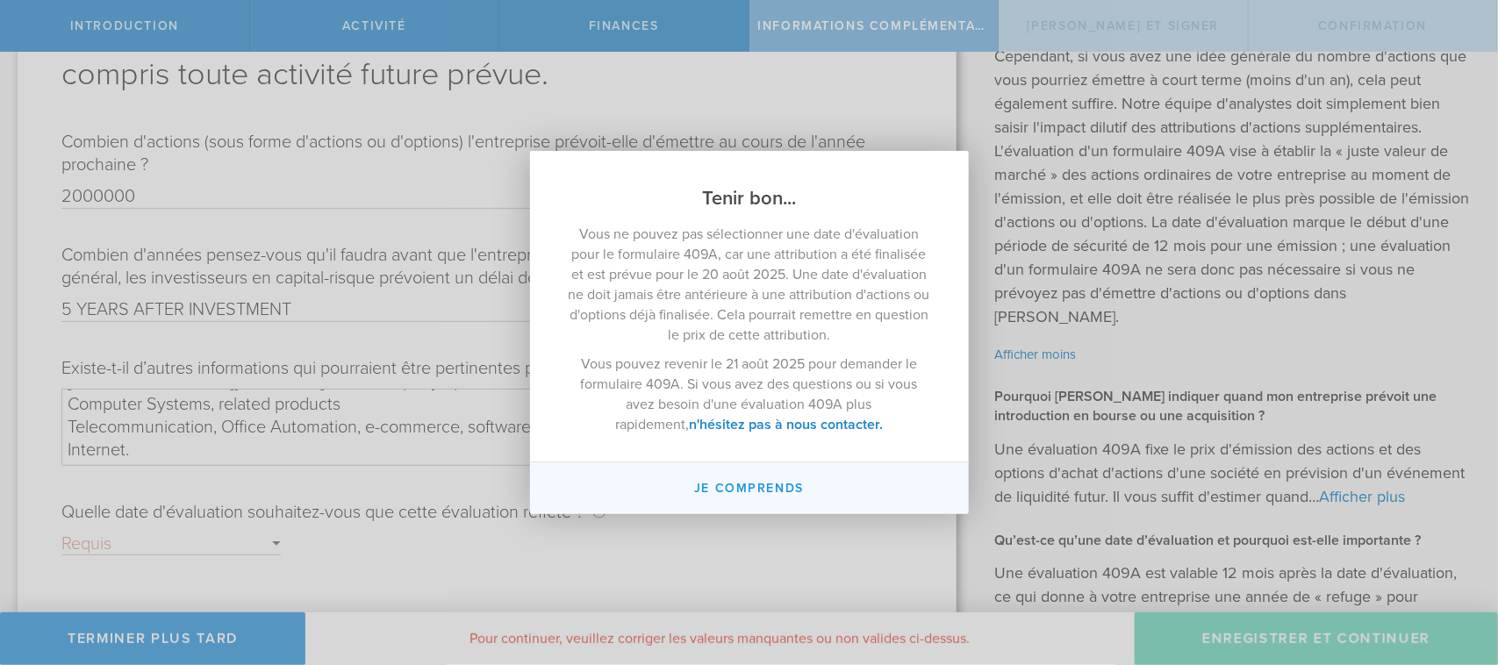
click at [747, 492] on font "Je comprends" at bounding box center [749, 488] width 110 height 15
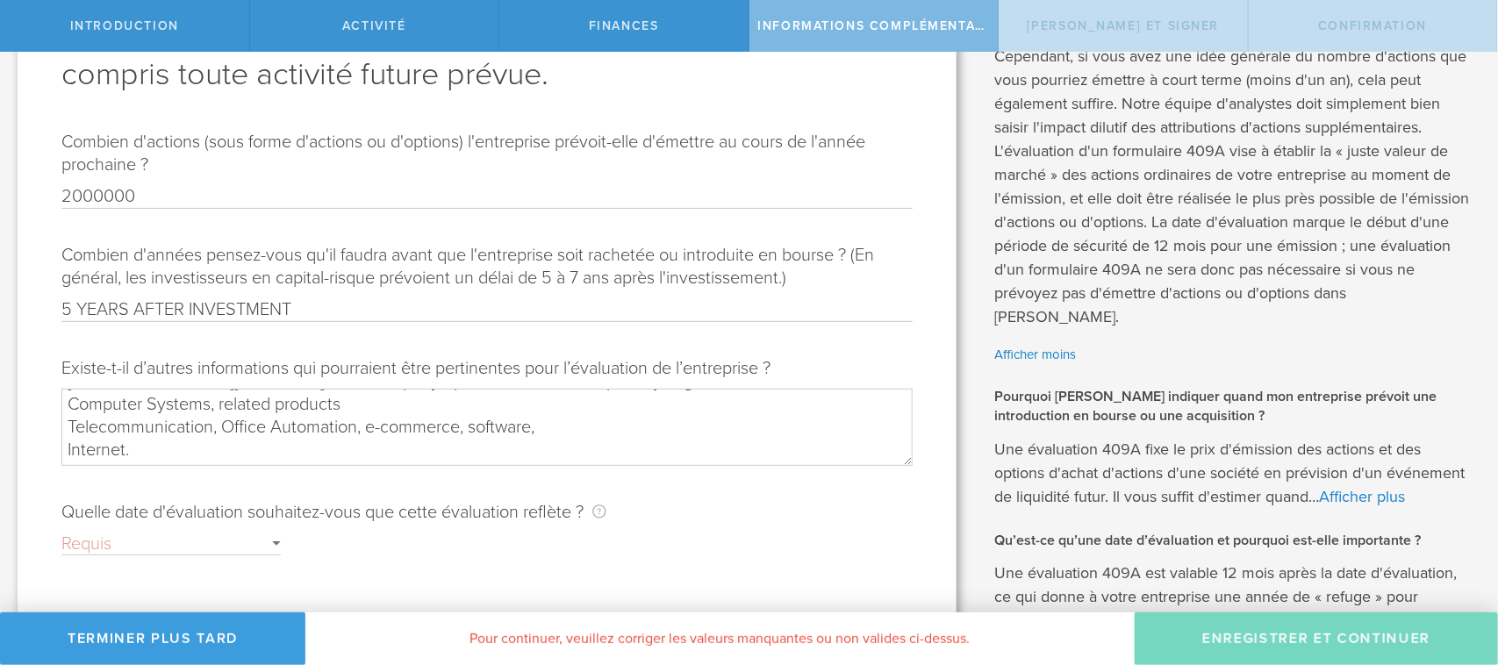
click at [141, 532] on div "Requis" at bounding box center [170, 544] width 219 height 23
